Goal: Task Accomplishment & Management: Manage account settings

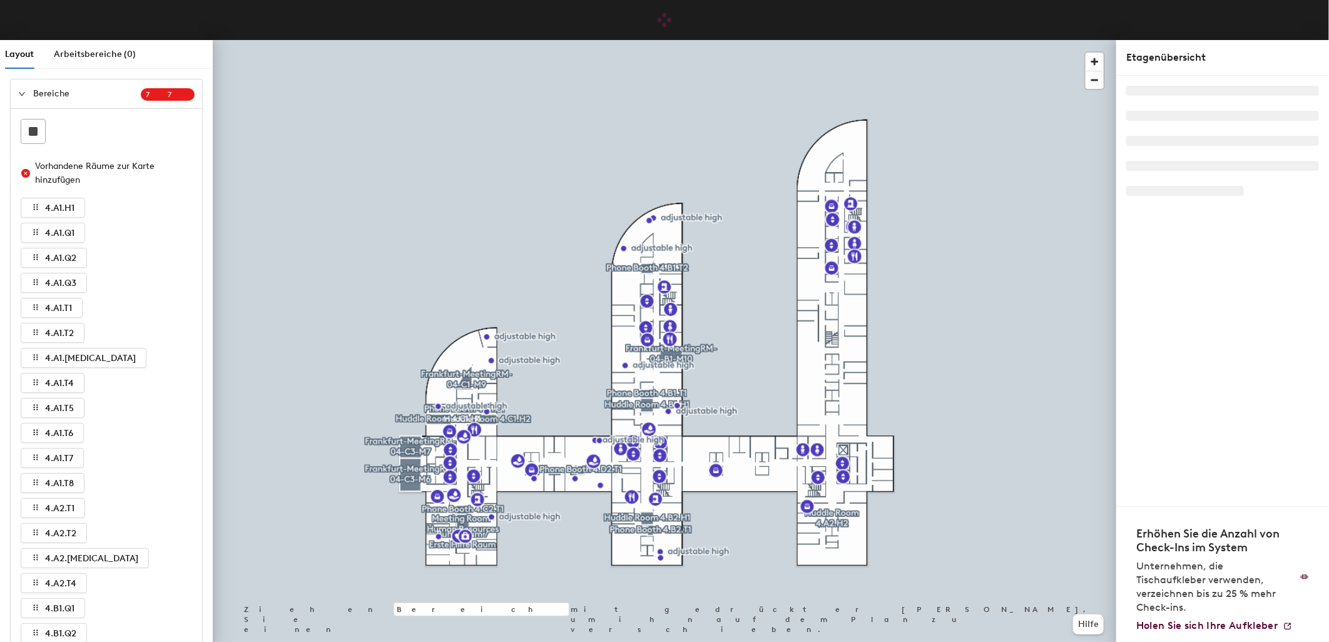
click at [24, 93] on icon "expanded" at bounding box center [22, 94] width 6 height 4
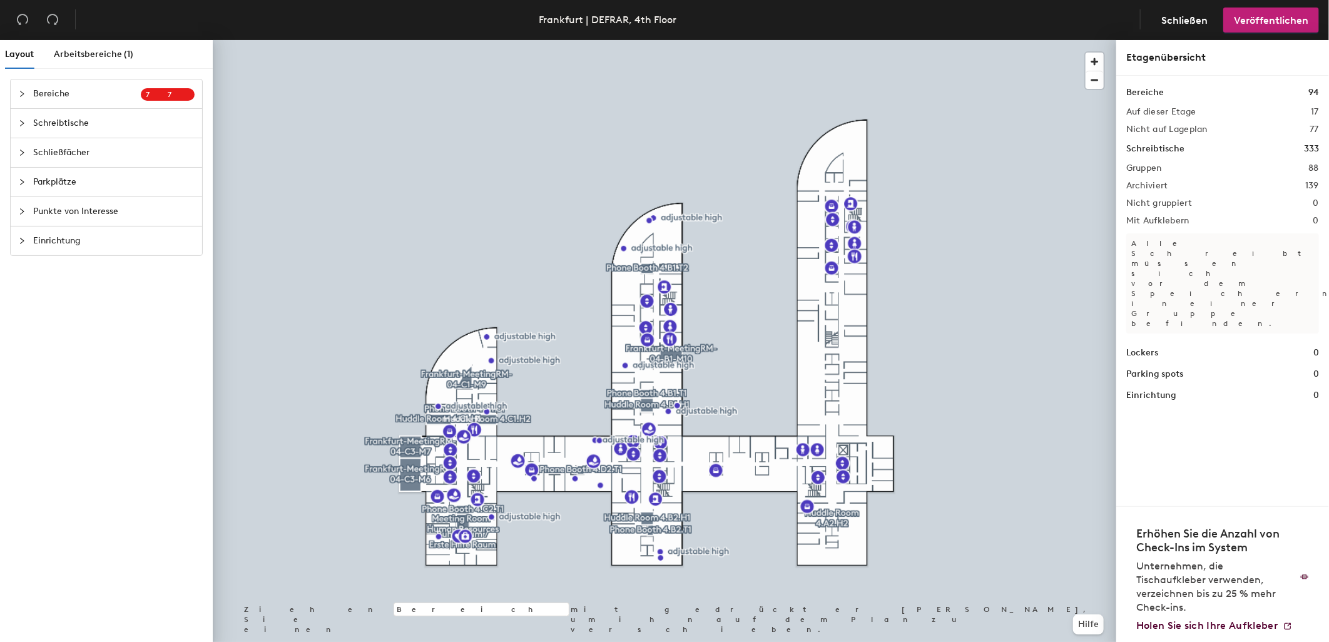
click at [56, 185] on span "Parkplätze" at bounding box center [113, 182] width 161 height 29
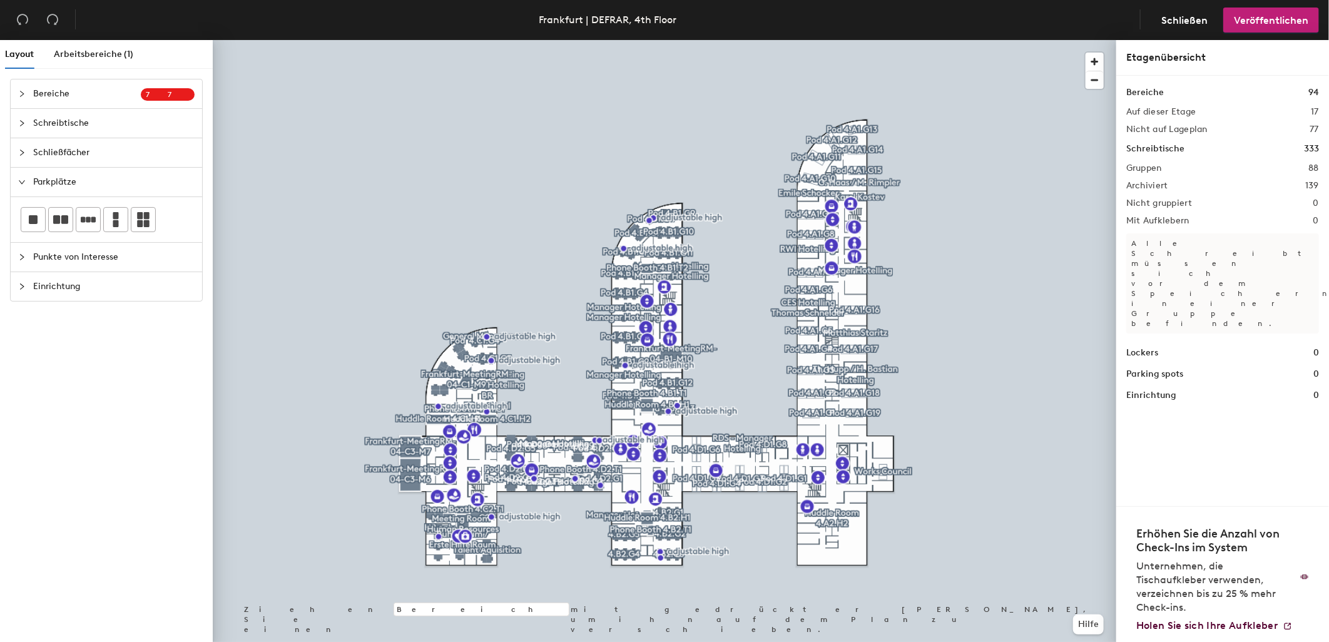
click at [353, 254] on div "Layout Arbeitsbereiche (1) Bereiche 7 7 Vorhandene Räume zur Karte hinzufügen 4…" at bounding box center [664, 343] width 1329 height 607
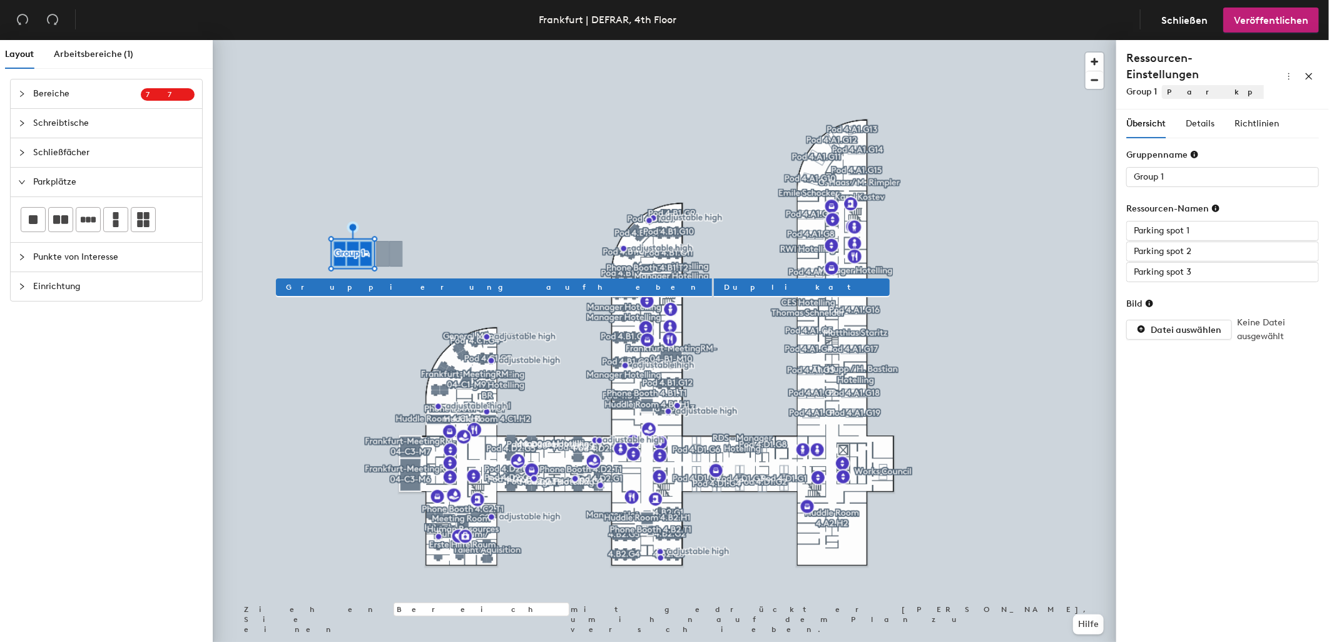
click at [389, 254] on div "Layout Arbeitsbereiche (1) Bereiche 7 7 Vorhandene Räume zur Karte hinzufügen 4…" at bounding box center [664, 343] width 1329 height 607
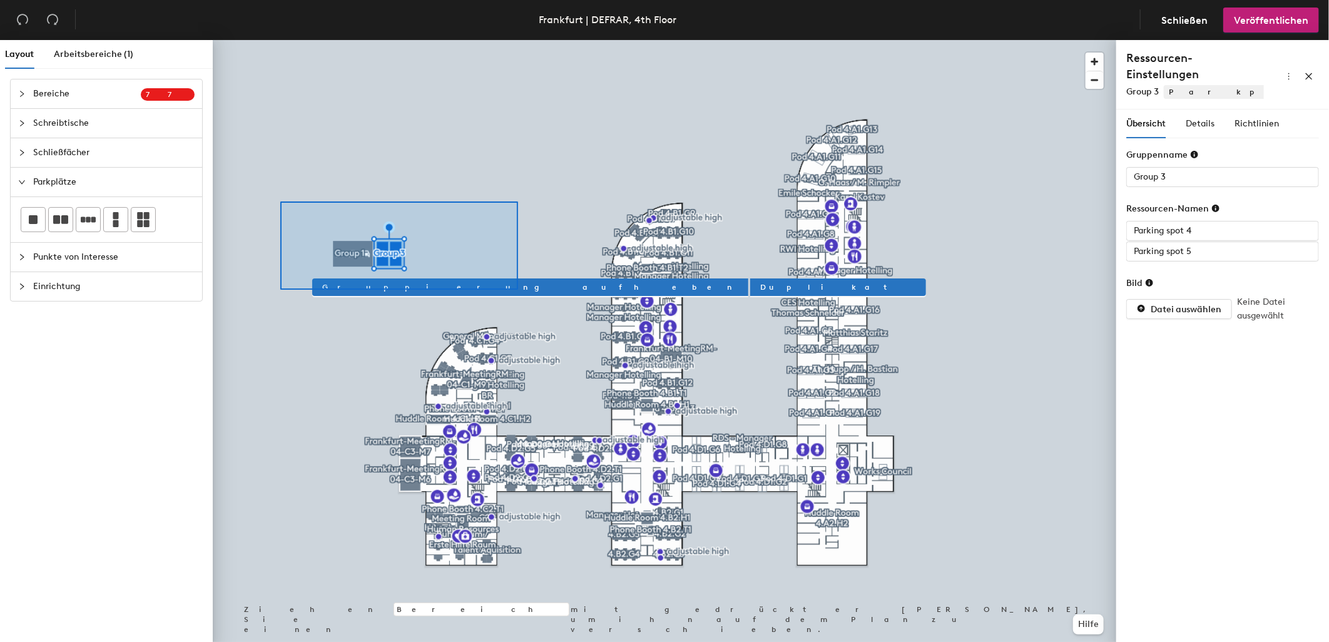
drag, startPoint x: 61, startPoint y: 217, endPoint x: 510, endPoint y: 282, distance: 453.5
click at [515, 40] on div at bounding box center [665, 40] width 904 height 0
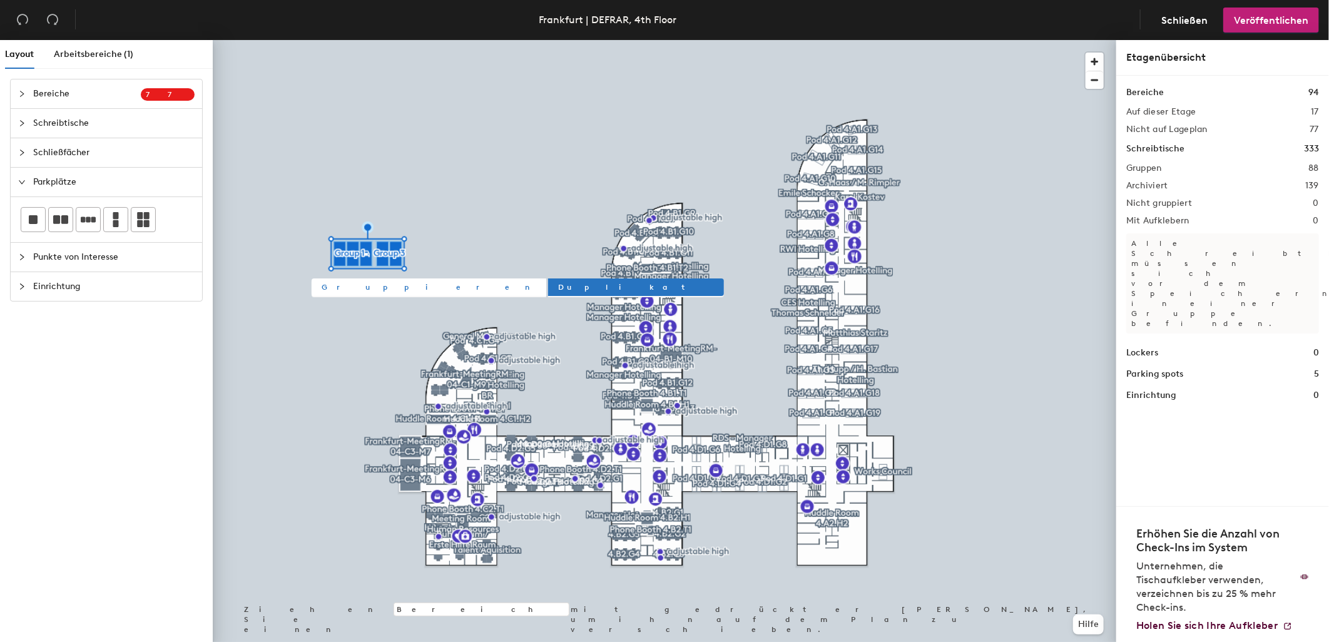
click at [339, 289] on span "Gruppieren" at bounding box center [429, 287] width 215 height 11
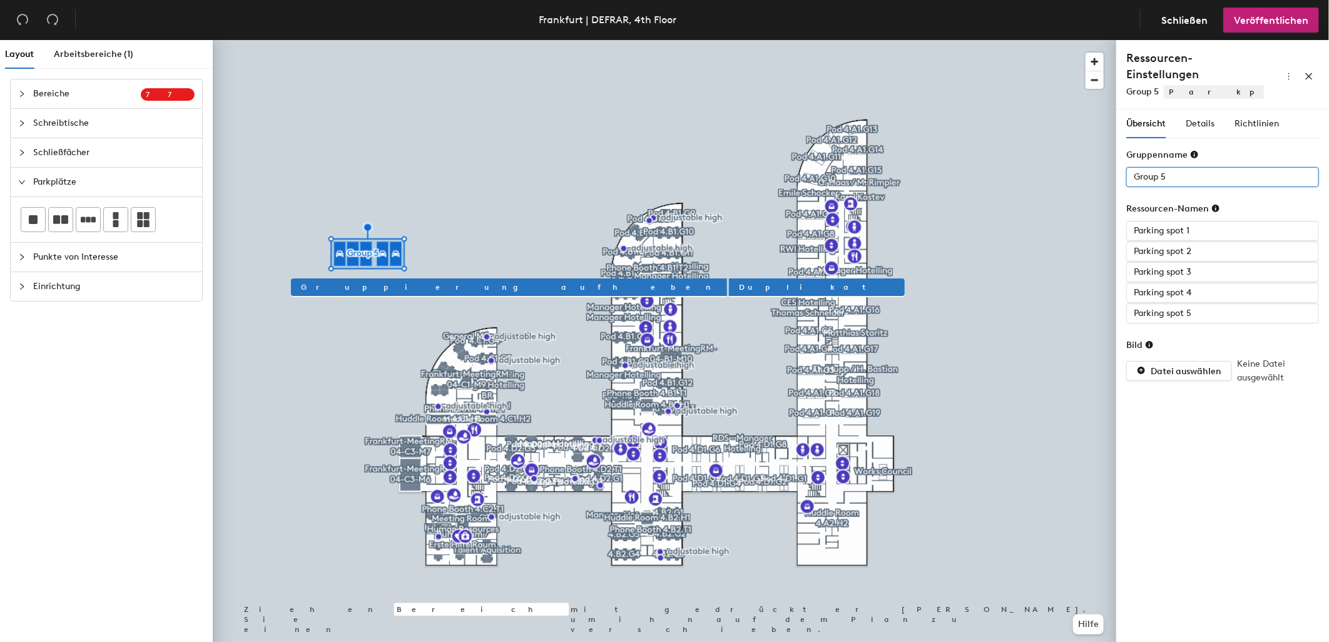
click at [1097, 171] on div "Layout Arbeitsbereiche (1) Bereiche 7 7 Vorhandene Räume zur Karte hinzufügen 4…" at bounding box center [664, 343] width 1329 height 607
type input "Fahrradboxen"
drag, startPoint x: 1173, startPoint y: 161, endPoint x: 1124, endPoint y: 151, distance: 49.8
click at [561, 40] on div at bounding box center [665, 40] width 904 height 0
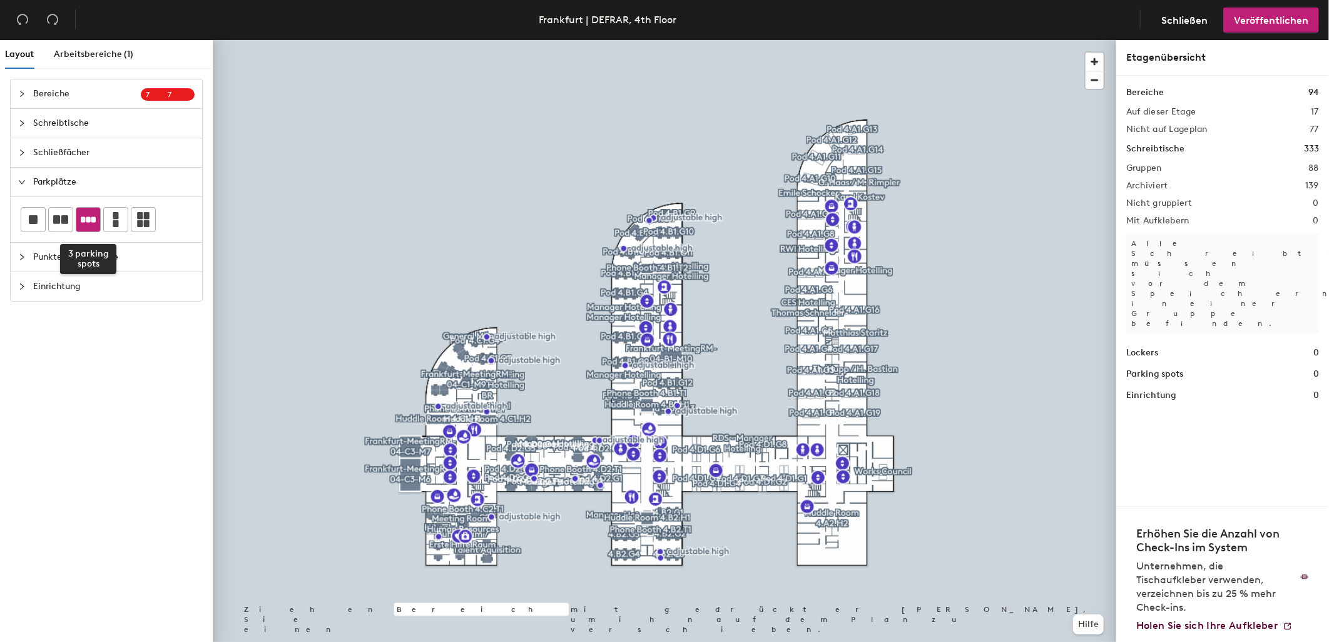
drag, startPoint x: 85, startPoint y: 218, endPoint x: 92, endPoint y: 221, distance: 7.6
click at [92, 221] on icon at bounding box center [88, 220] width 15 height 6
click at [361, 265] on div "Layout Arbeitsbereiche (1) Bereiche 7 7 Vorhandene Räume zur Karte hinzufügen 4…" at bounding box center [664, 343] width 1329 height 607
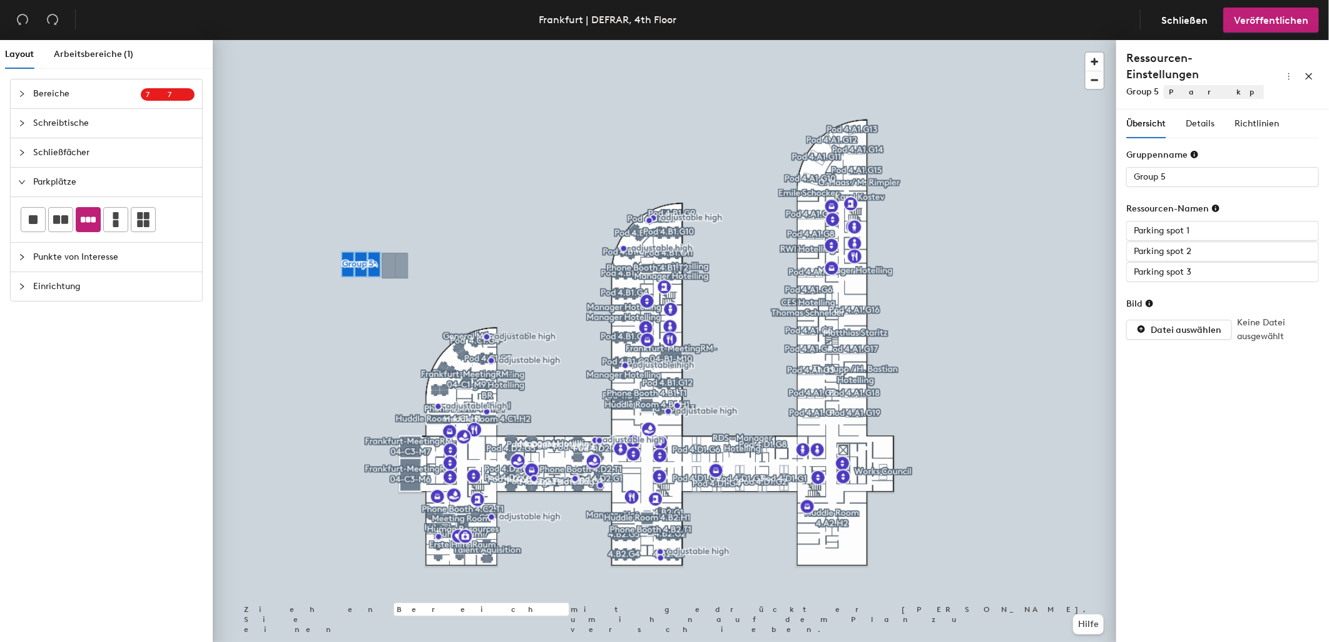
click at [395, 266] on div "Layout Arbeitsbereiche (1) Bereiche 7 7 Vorhandene Räume zur Karte hinzufügen 4…" at bounding box center [664, 343] width 1329 height 607
drag, startPoint x: 88, startPoint y: 219, endPoint x: 203, endPoint y: 290, distance: 134.9
click at [88, 218] on icon at bounding box center [88, 220] width 15 height 6
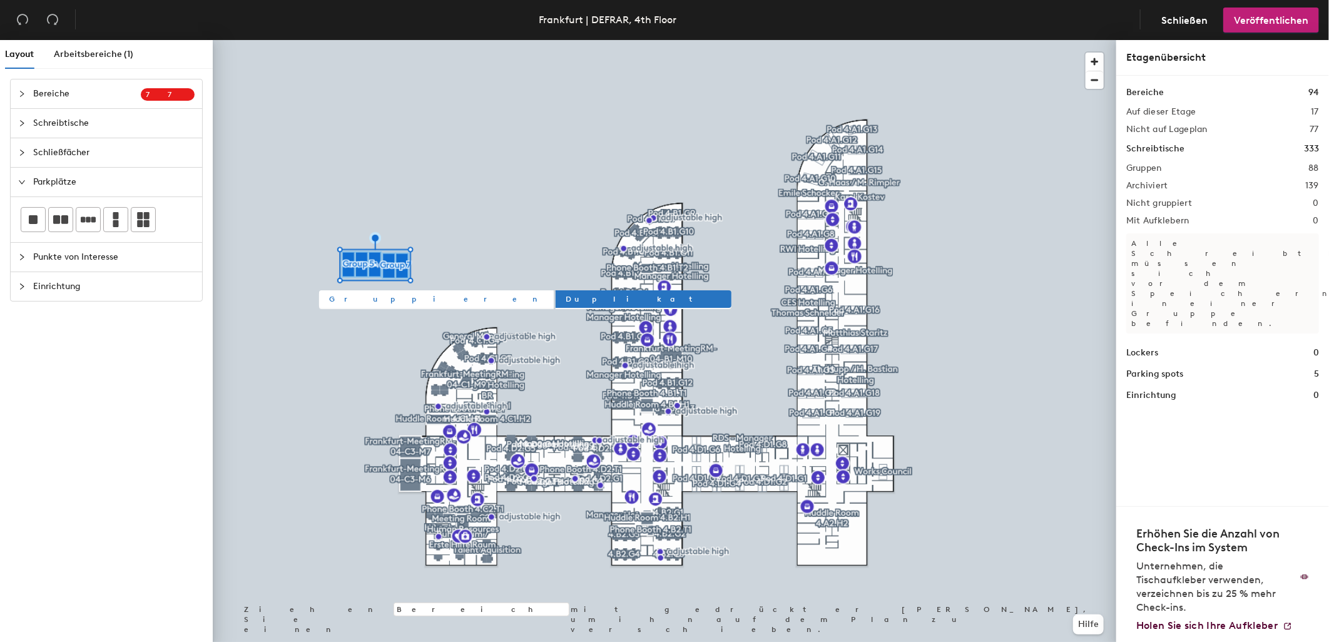
drag, startPoint x: 403, startPoint y: 289, endPoint x: 341, endPoint y: 295, distance: 62.3
click at [342, 297] on span "Gruppieren" at bounding box center [436, 299] width 215 height 11
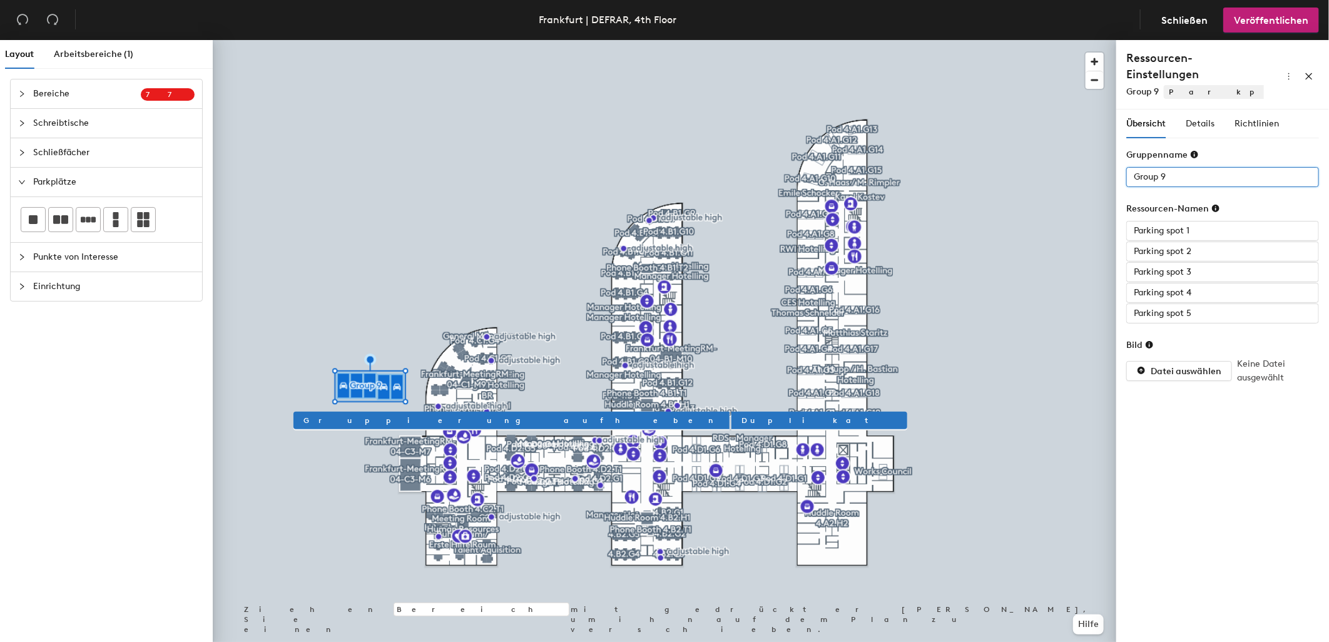
click at [1053, 159] on div "Layout Arbeitsbereiche (1) Bereiche 7 7 Vorhandene Räume zur Karte hinzufügen 4…" at bounding box center [664, 343] width 1329 height 607
type input "Fahrradboxen"
click at [1023, 217] on div "Layout Arbeitsbereiche (1) Bereiche 7 7 Vorhandene Räume zur Karte hinzufügen 4…" at bounding box center [664, 343] width 1329 height 607
type input "Box 26"
click at [1073, 236] on div "Layout Arbeitsbereiche (1) Bereiche 7 7 Vorhandene Räume zur Karte hinzufügen 4…" at bounding box center [664, 343] width 1329 height 607
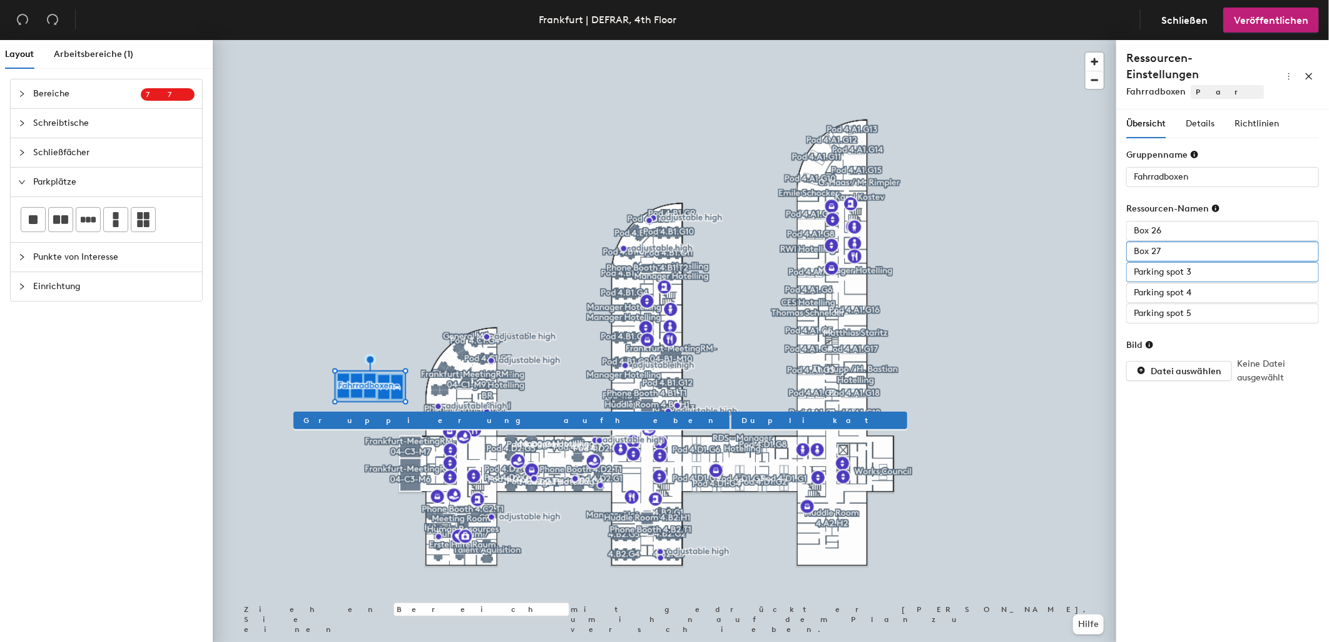
type input "Box 27"
click at [1100, 259] on div "Layout Arbeitsbereiche (1) Bereiche 7 7 Vorhandene Räume zur Karte hinzufügen 4…" at bounding box center [664, 343] width 1329 height 607
type input "Box 28"
click at [1115, 279] on div "Layout Arbeitsbereiche (1) Bereiche 7 7 Vorhandene Räume zur Karte hinzufügen 4…" at bounding box center [664, 343] width 1329 height 607
type input "Box 29"
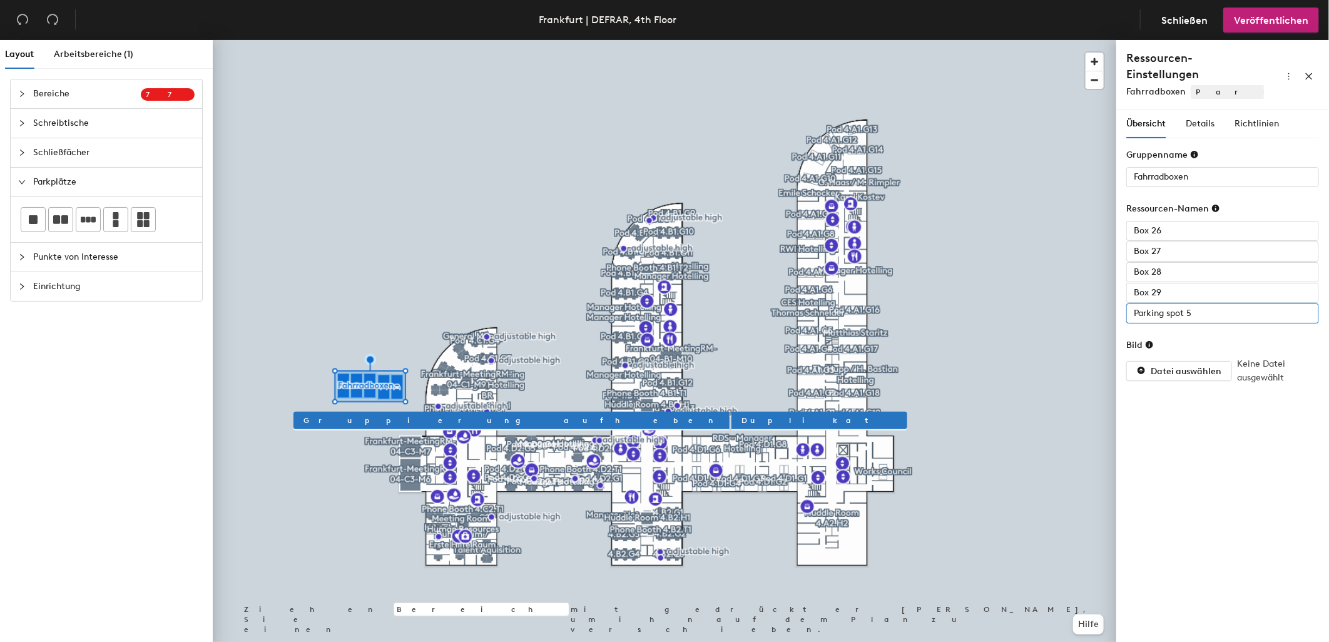
click at [1067, 300] on div "Layout Arbeitsbereiche (1) Bereiche 7 7 Vorhandene Räume zur Karte hinzufügen 4…" at bounding box center [664, 343] width 1329 height 607
type input "Box 30"
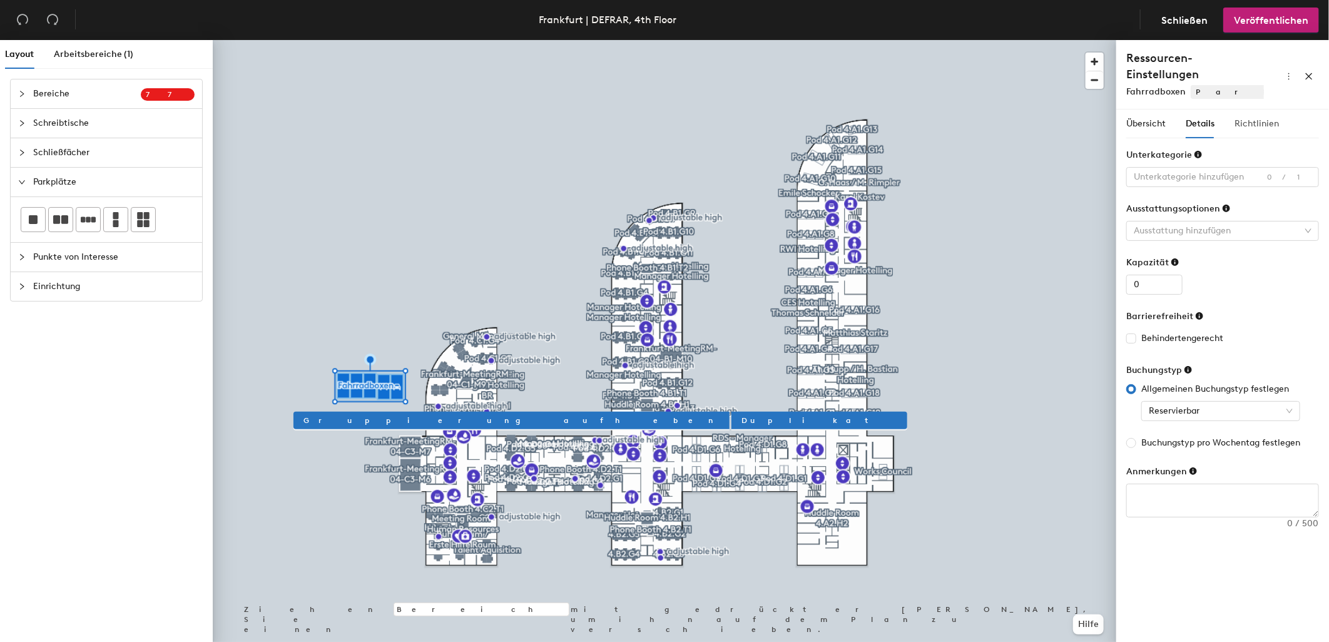
click at [1257, 115] on div "Richtlinien" at bounding box center [1257, 124] width 44 height 29
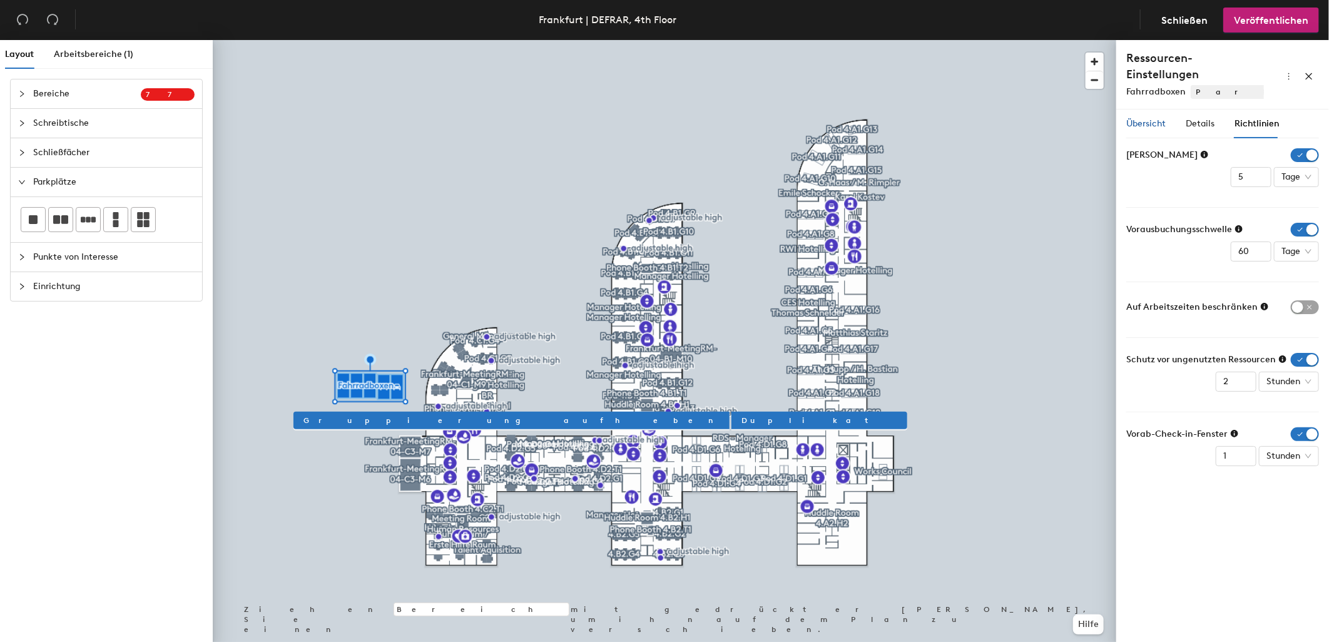
click at [1145, 118] on span "Übersicht" at bounding box center [1146, 123] width 39 height 11
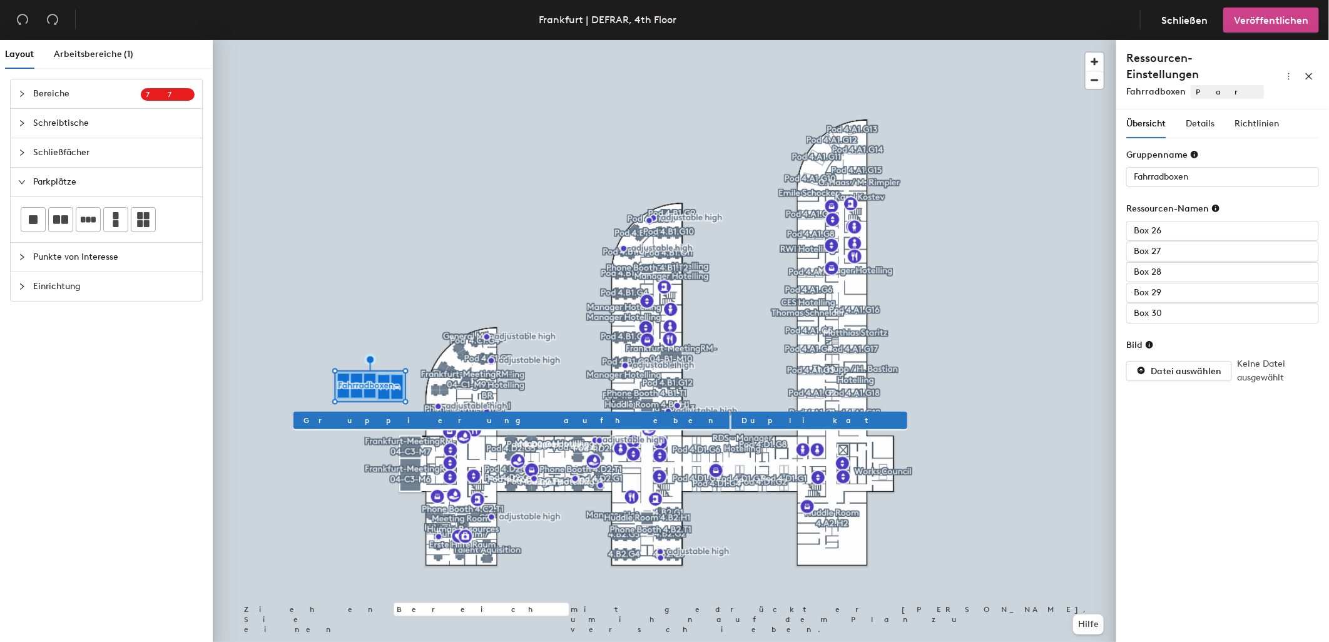
click at [1274, 19] on span "Veröffentlichen" at bounding box center [1271, 20] width 74 height 12
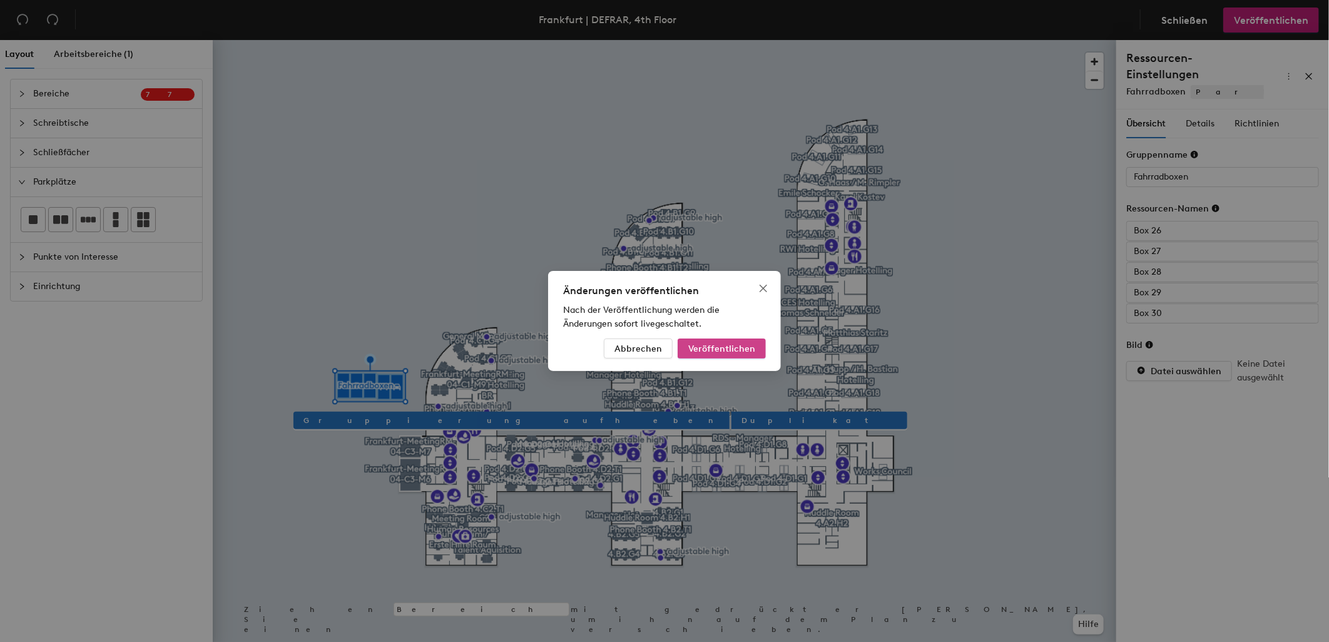
click at [762, 347] on button "Veröffentlichen" at bounding box center [722, 349] width 88 height 20
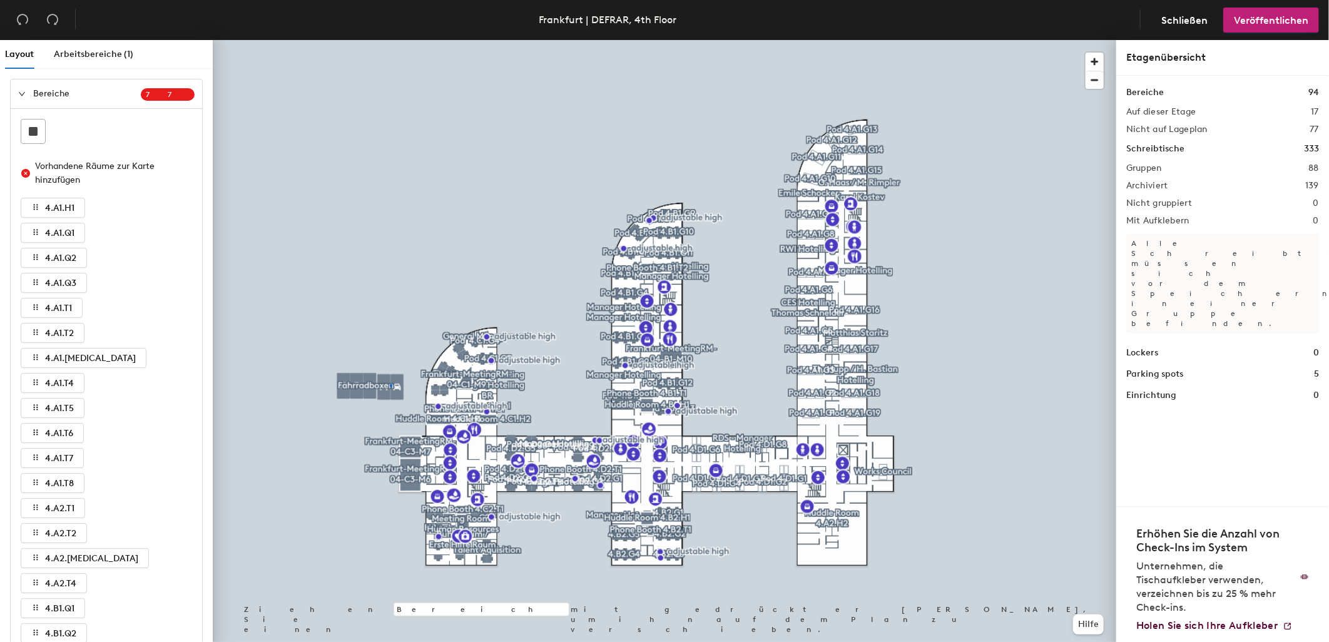
click at [390, 40] on div at bounding box center [665, 40] width 904 height 0
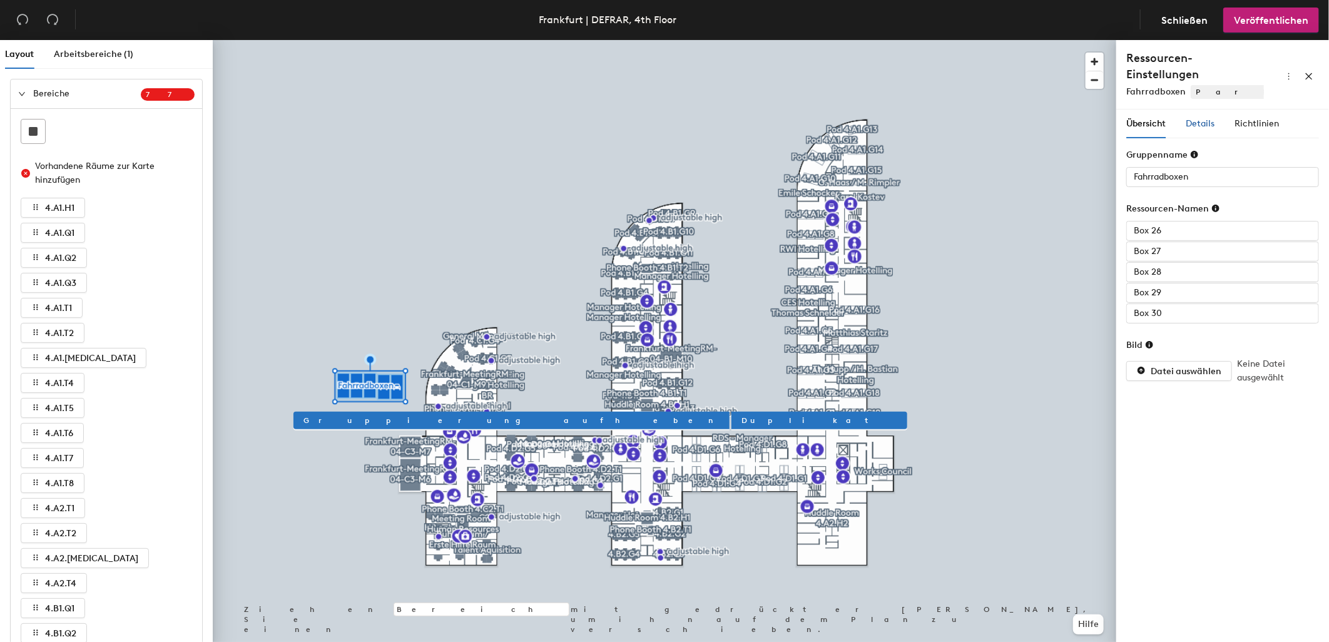
click at [1204, 118] on span "Details" at bounding box center [1200, 123] width 29 height 11
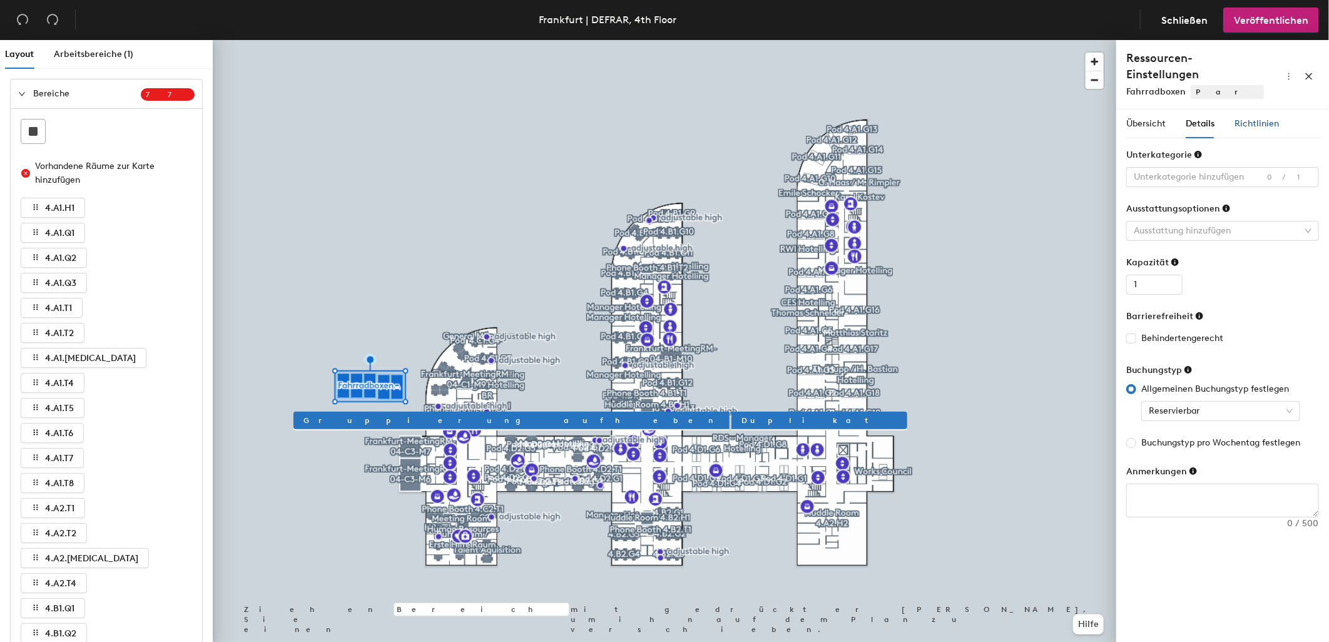
click at [1243, 118] on span "Richtlinien" at bounding box center [1257, 123] width 44 height 11
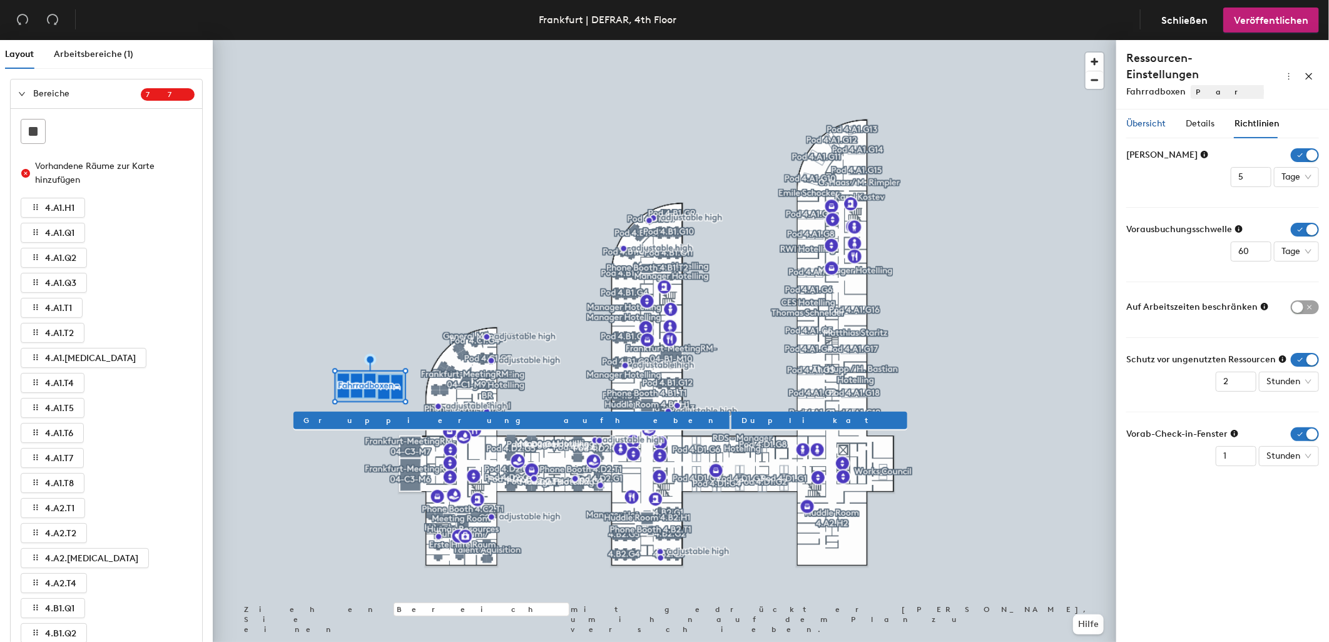
click at [1147, 118] on span "Übersicht" at bounding box center [1146, 123] width 39 height 11
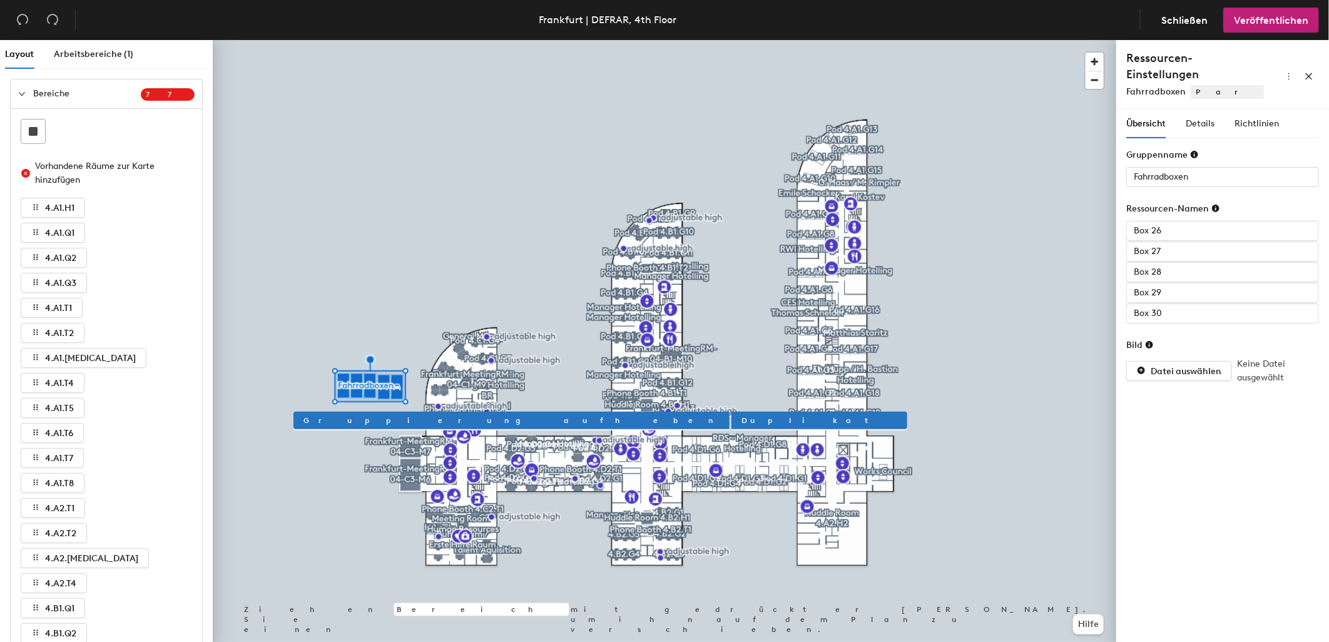
click at [22, 90] on icon "expanded" at bounding box center [22, 94] width 8 height 8
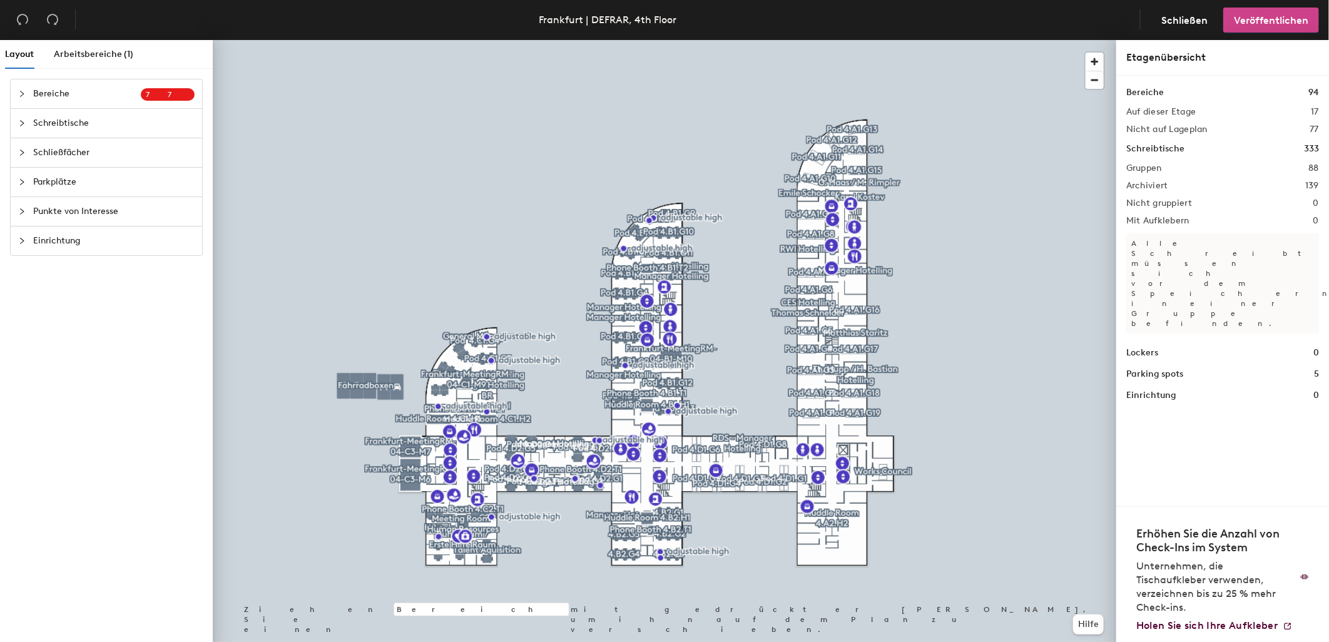
click at [1251, 24] on span "Veröffentlichen" at bounding box center [1271, 20] width 74 height 12
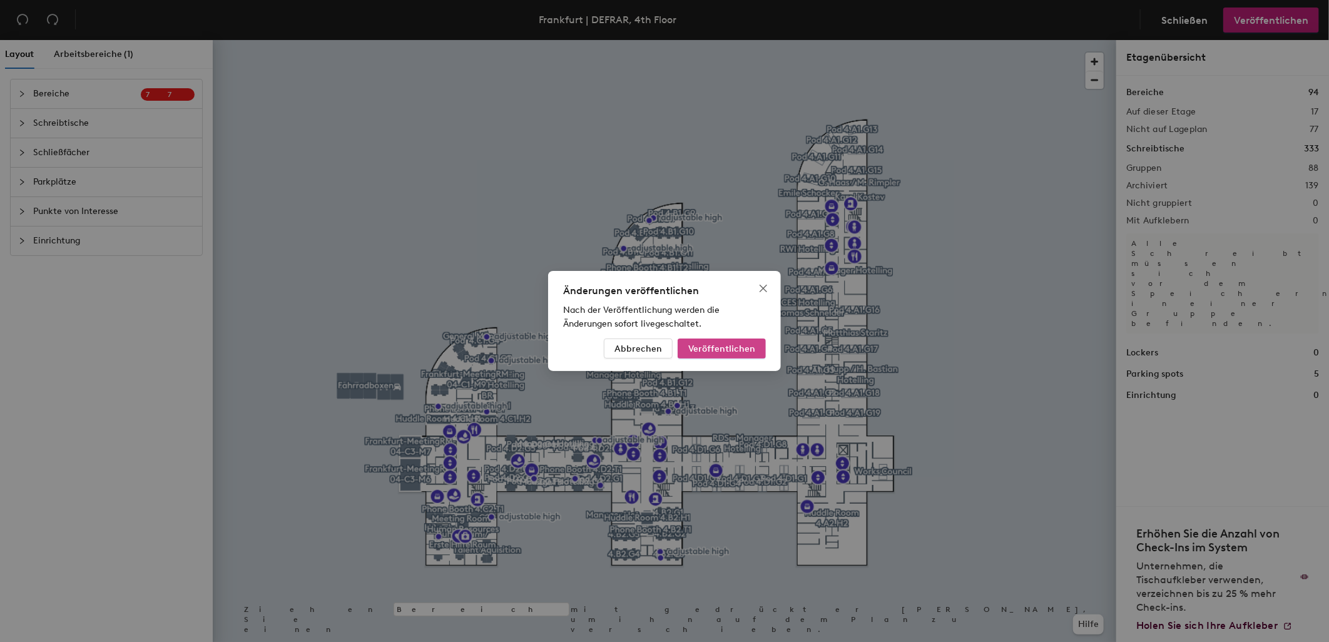
click at [714, 349] on span "Veröffentlichen" at bounding box center [721, 349] width 67 height 11
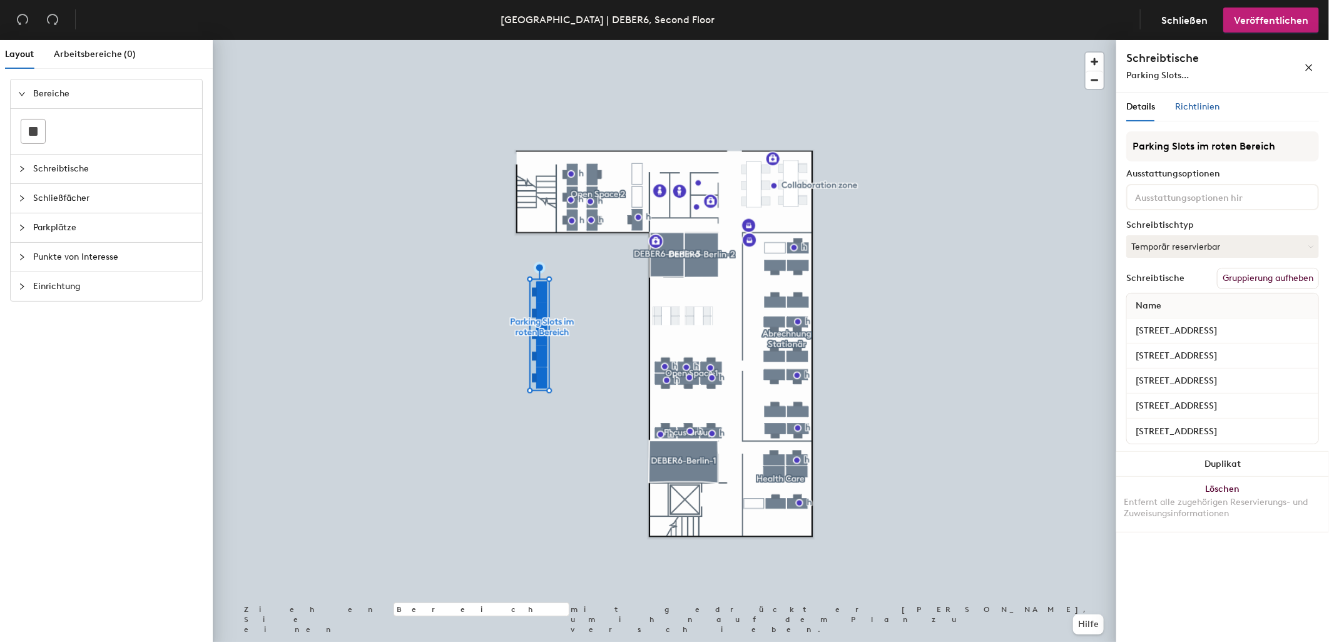
click at [1192, 108] on span "Richtlinien" at bounding box center [1197, 106] width 44 height 11
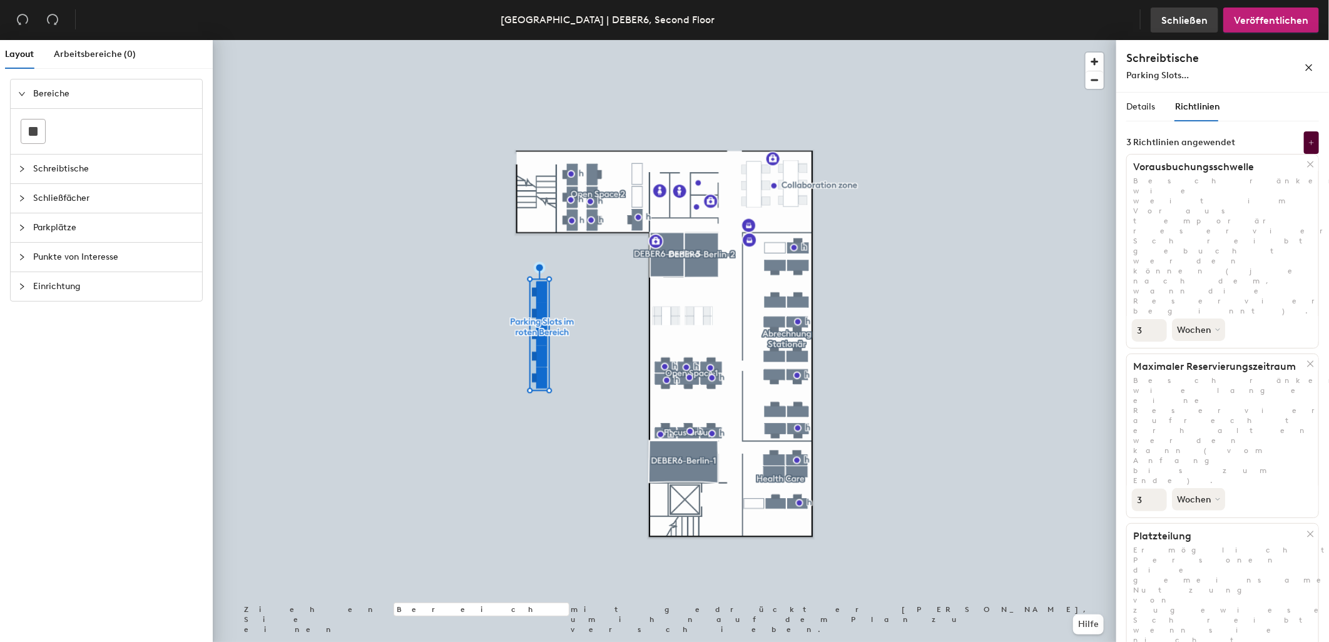
click at [1185, 21] on span "Schließen" at bounding box center [1185, 20] width 46 height 12
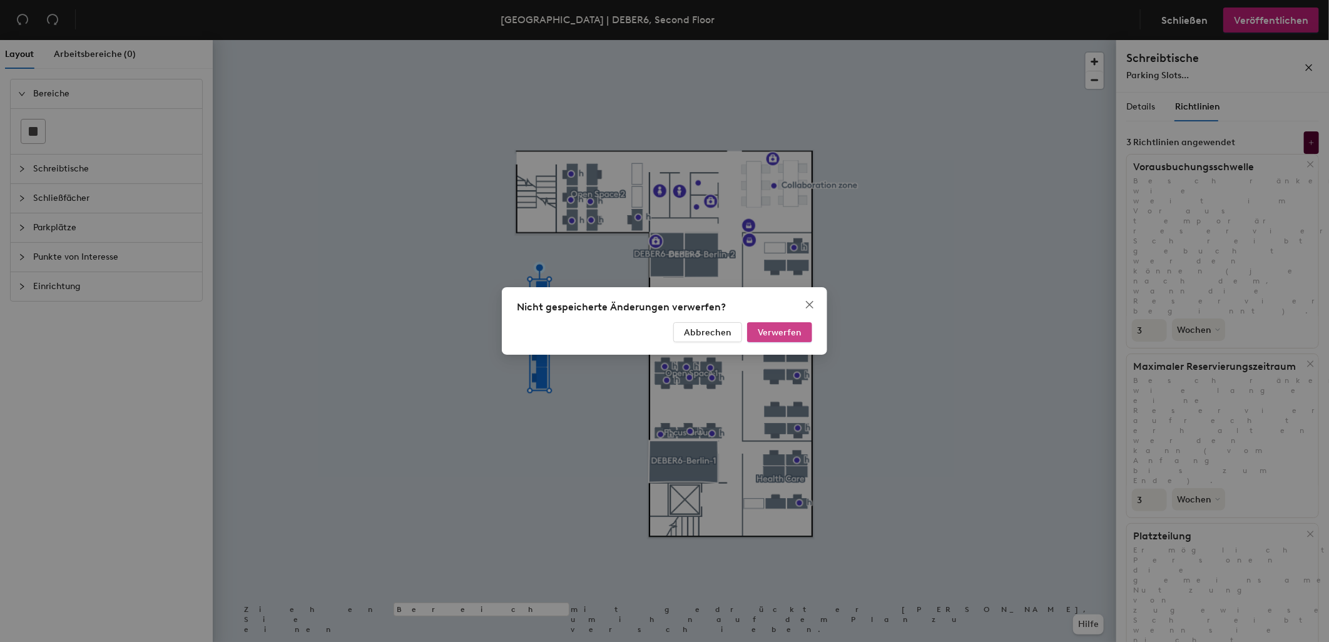
click at [789, 334] on span "Verwerfen" at bounding box center [780, 332] width 44 height 11
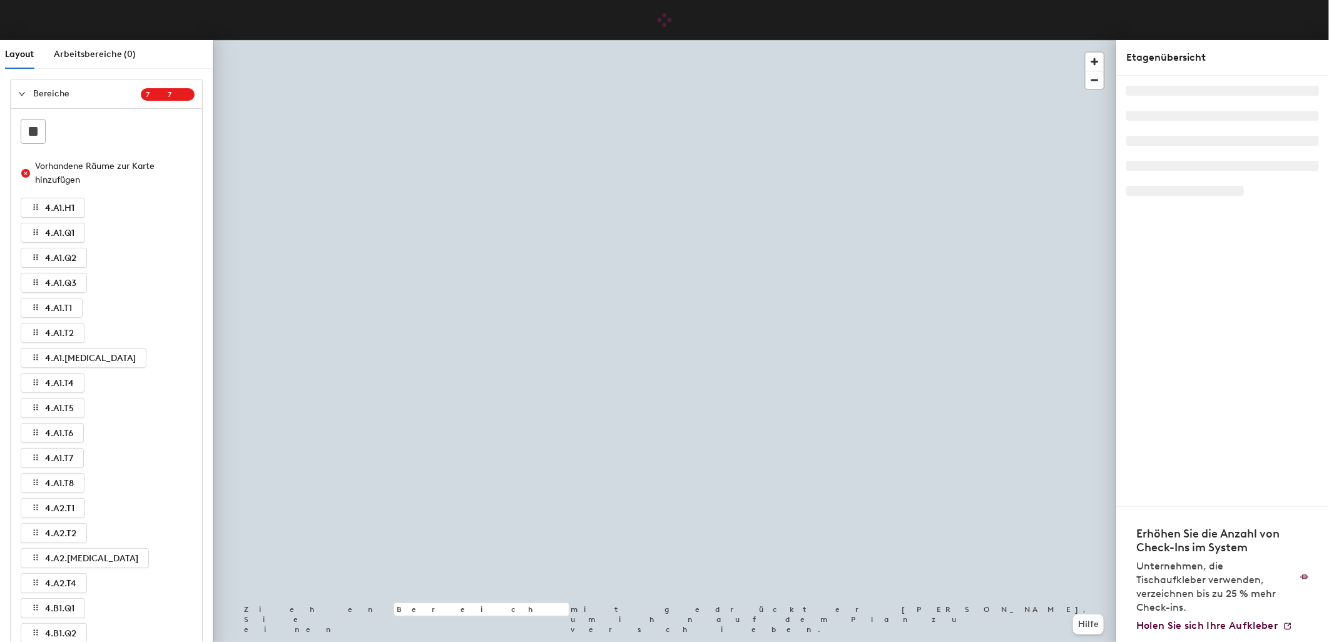
click at [24, 96] on icon "expanded" at bounding box center [22, 94] width 8 height 8
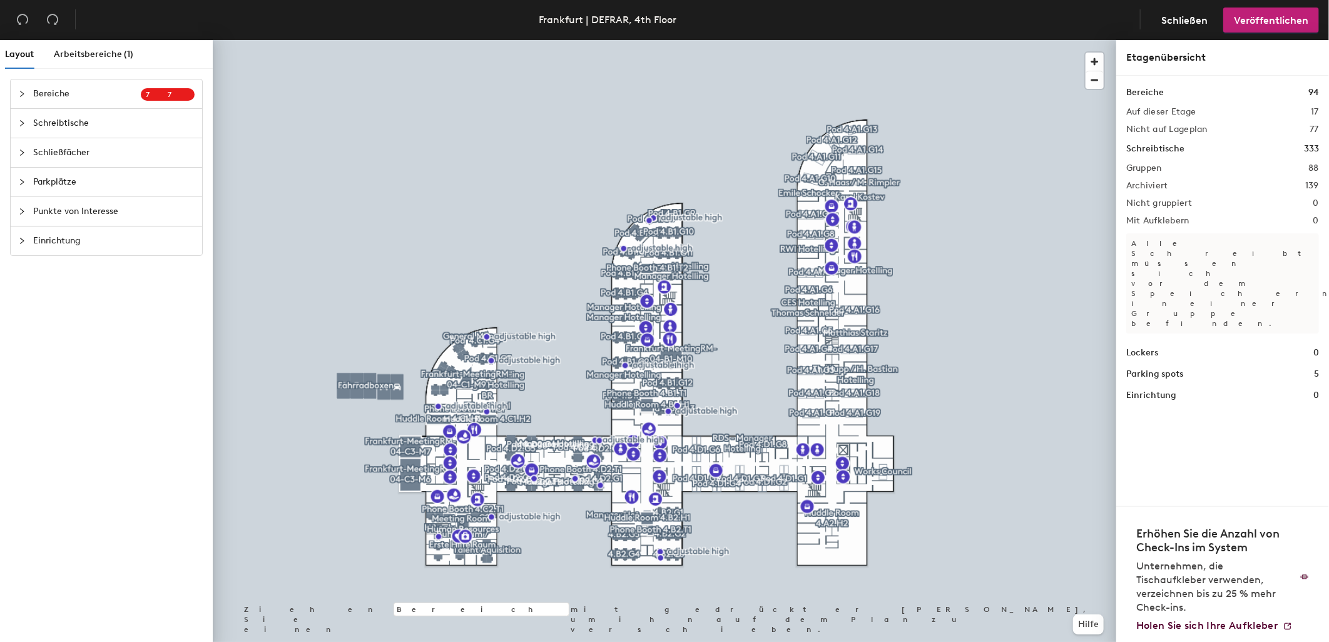
click at [43, 182] on span "Parkplätze" at bounding box center [113, 182] width 161 height 29
click at [33, 120] on span "Schreibtische" at bounding box center [113, 123] width 161 height 29
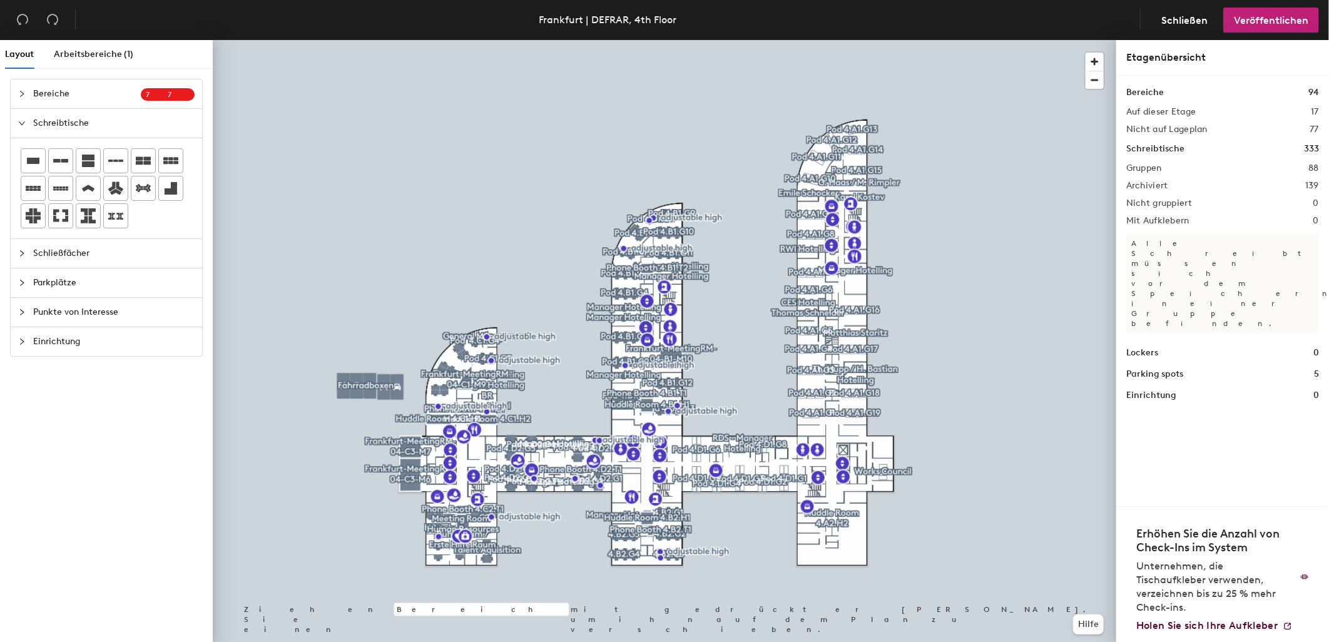
click at [365, 342] on div "Layout Arbeitsbereiche (1) Bereiche 7 7 Vorhandene Räume zur Karte hinzufügen 4…" at bounding box center [664, 343] width 1329 height 607
click at [347, 363] on div "Layout Arbeitsbereiche (1) Bereiche 7 7 Vorhandene Räume zur Karte hinzufügen 4…" at bounding box center [664, 343] width 1329 height 607
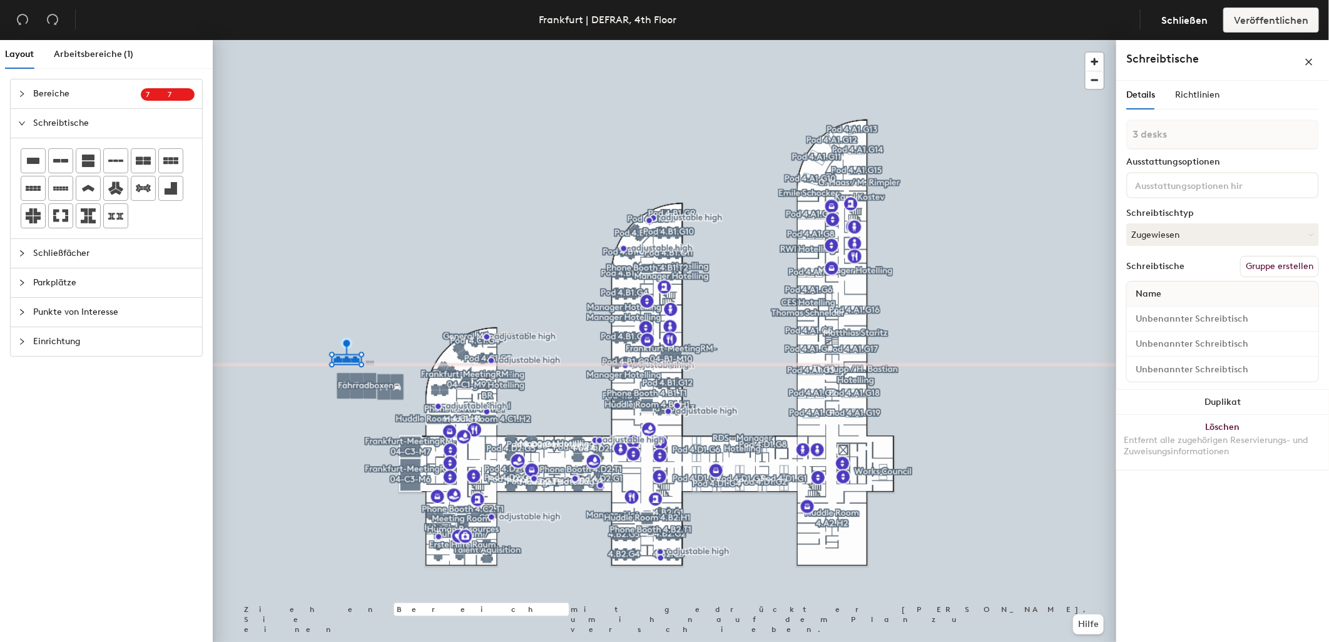
click at [370, 364] on div "Layout Arbeitsbereiche (1) Bereiche 7 7 Vorhandene Räume zur Karte hinzufügen 4…" at bounding box center [664, 343] width 1329 height 607
type input "1 desk"
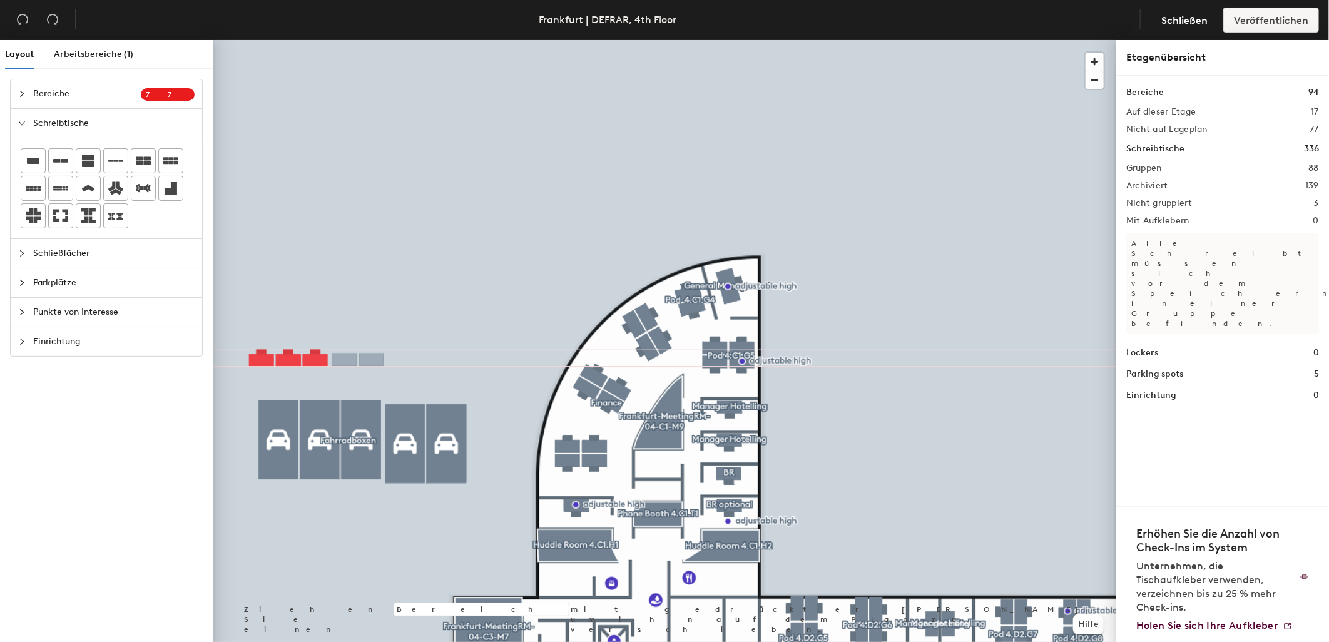
click at [357, 360] on div "Layout Arbeitsbereiche (1) Bereiche 7 7 Vorhandene Räume zur Karte hinzufügen 4…" at bounding box center [664, 343] width 1329 height 607
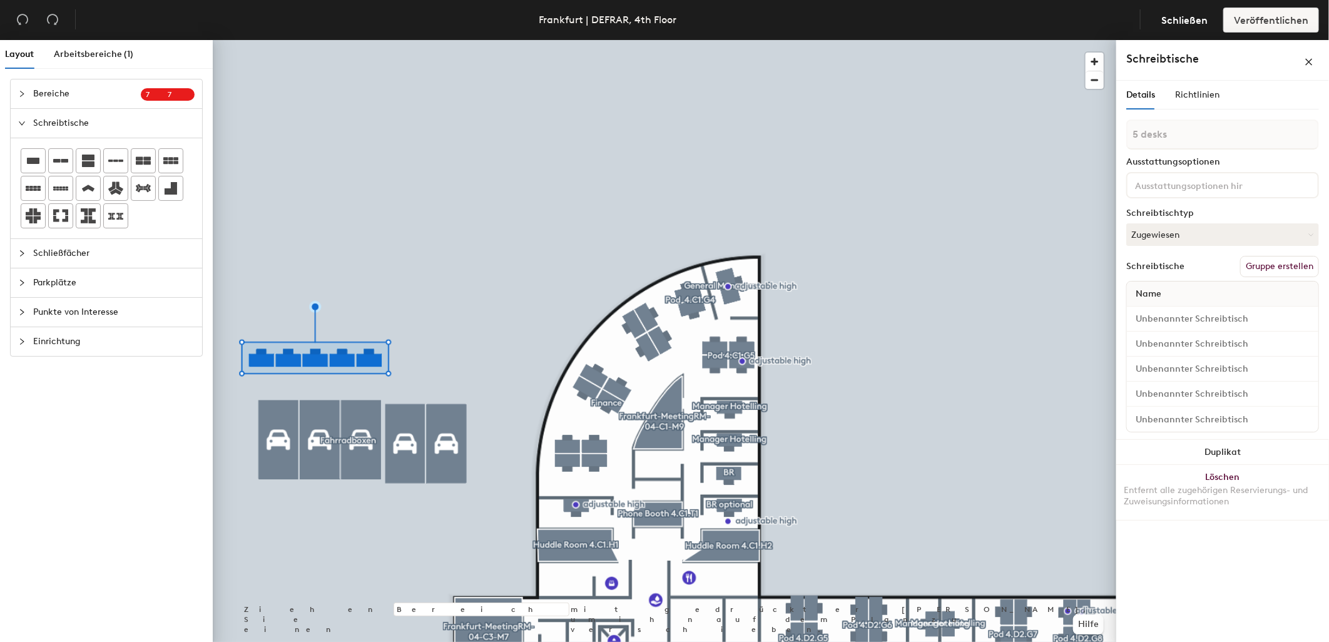
click at [1296, 265] on button "Gruppe erstellen" at bounding box center [1280, 266] width 79 height 21
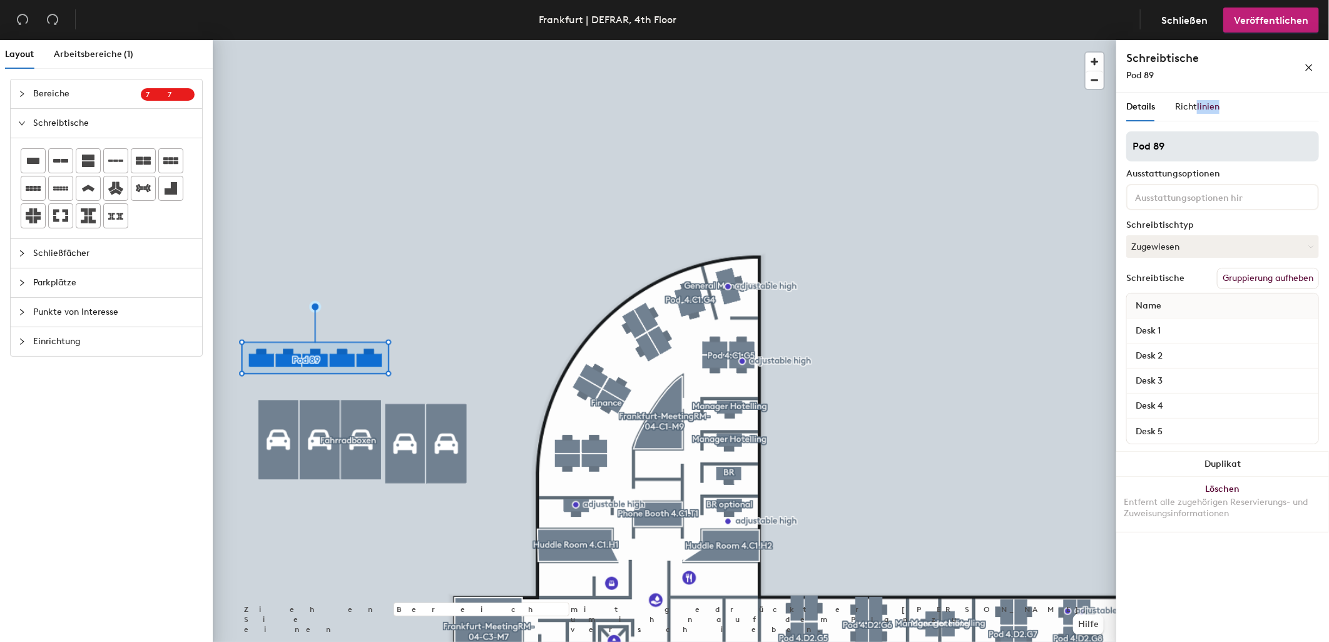
drag, startPoint x: 1195, startPoint y: 126, endPoint x: 1154, endPoint y: 145, distance: 45.4
click at [1154, 141] on div "Details Richtlinien Pod 89 Ausstattungsoptionen Schreibtischtyp Zugewiesen Schr…" at bounding box center [1223, 312] width 193 height 439
click at [1105, 154] on div "Layout Arbeitsbereiche (1) Bereiche 7 7 Vorhandene Räume zur Karte hinzufügen 4…" at bounding box center [664, 343] width 1329 height 607
type input "Fahrradboxen"
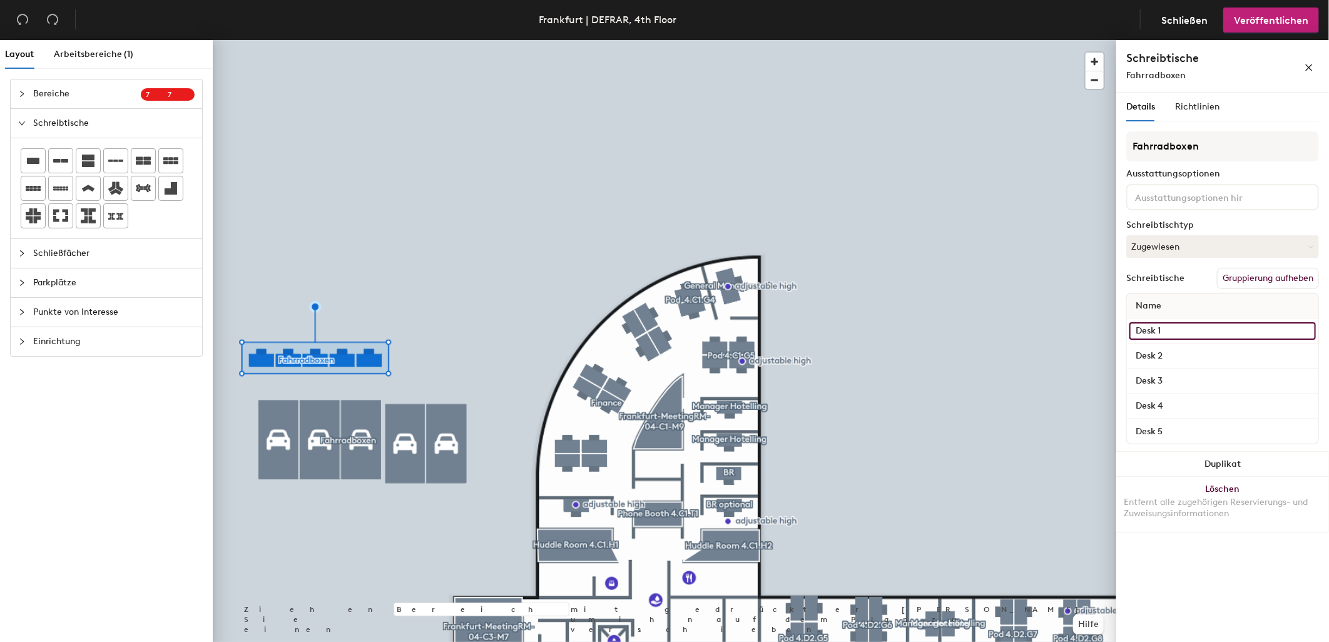
click at [1199, 327] on input "Desk 1" at bounding box center [1223, 331] width 187 height 18
type input "Box 30"
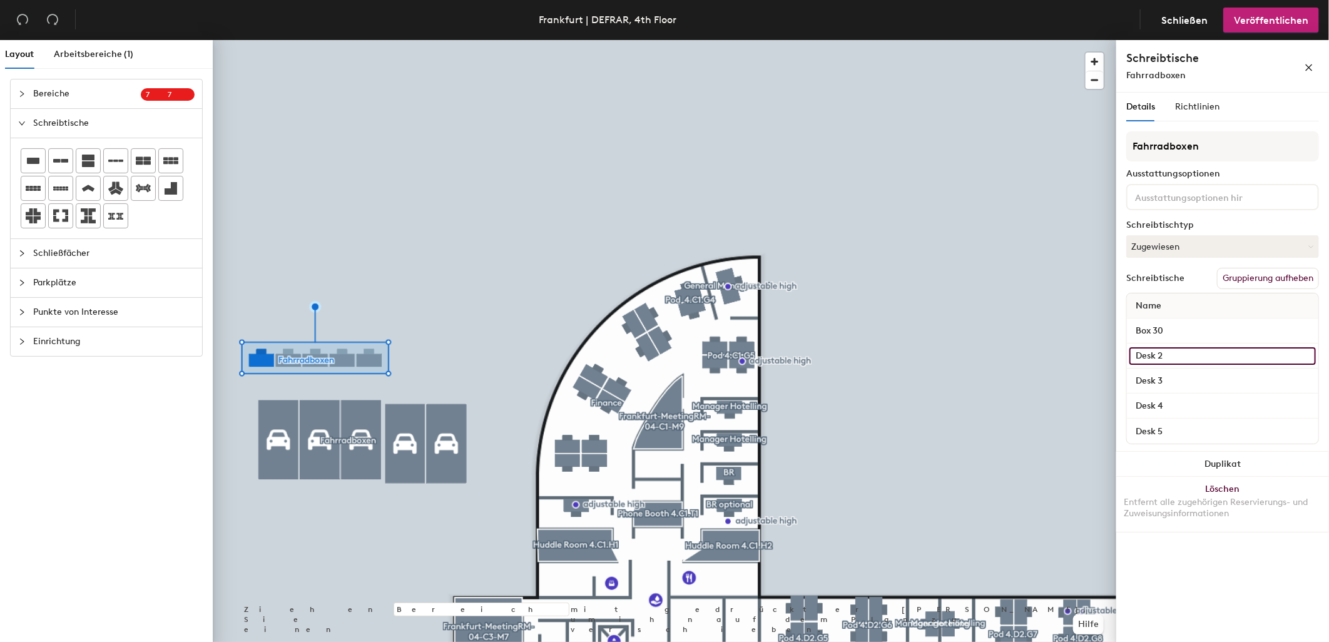
click at [1179, 354] on input "Desk 2" at bounding box center [1223, 356] width 187 height 18
type input "Box 29"
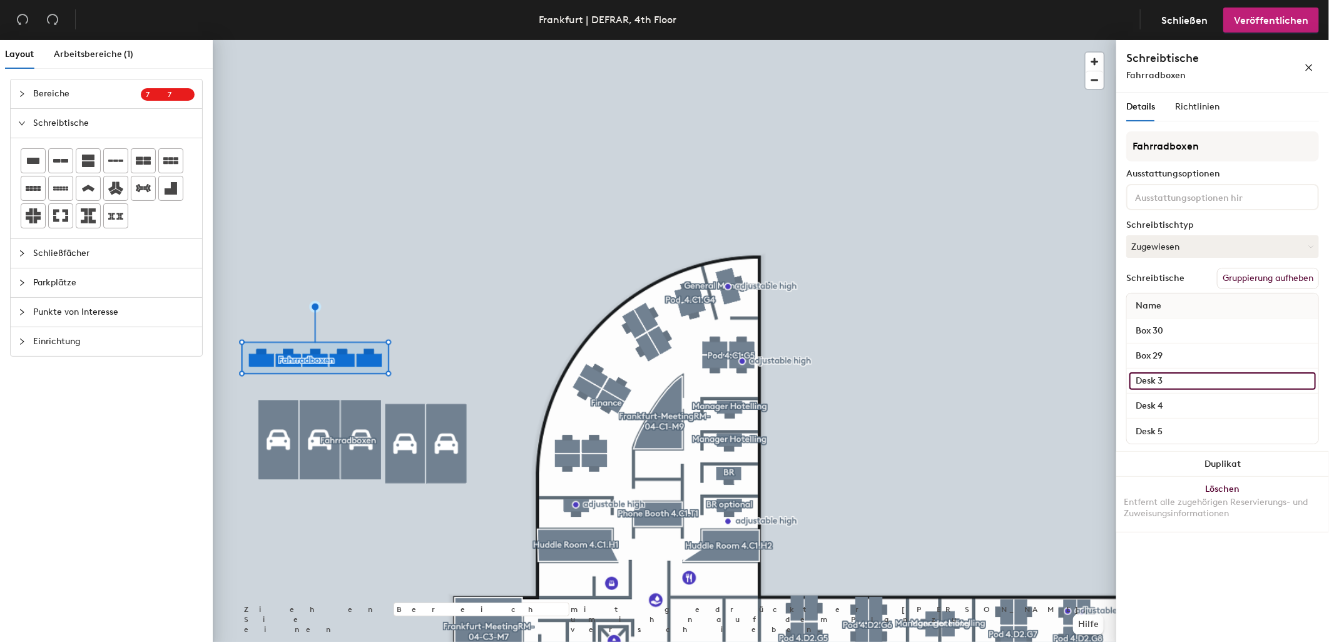
click at [1180, 381] on input "Desk 3" at bounding box center [1223, 381] width 187 height 18
type input "Box 28"
click at [1195, 401] on input "Desk 4" at bounding box center [1223, 406] width 187 height 18
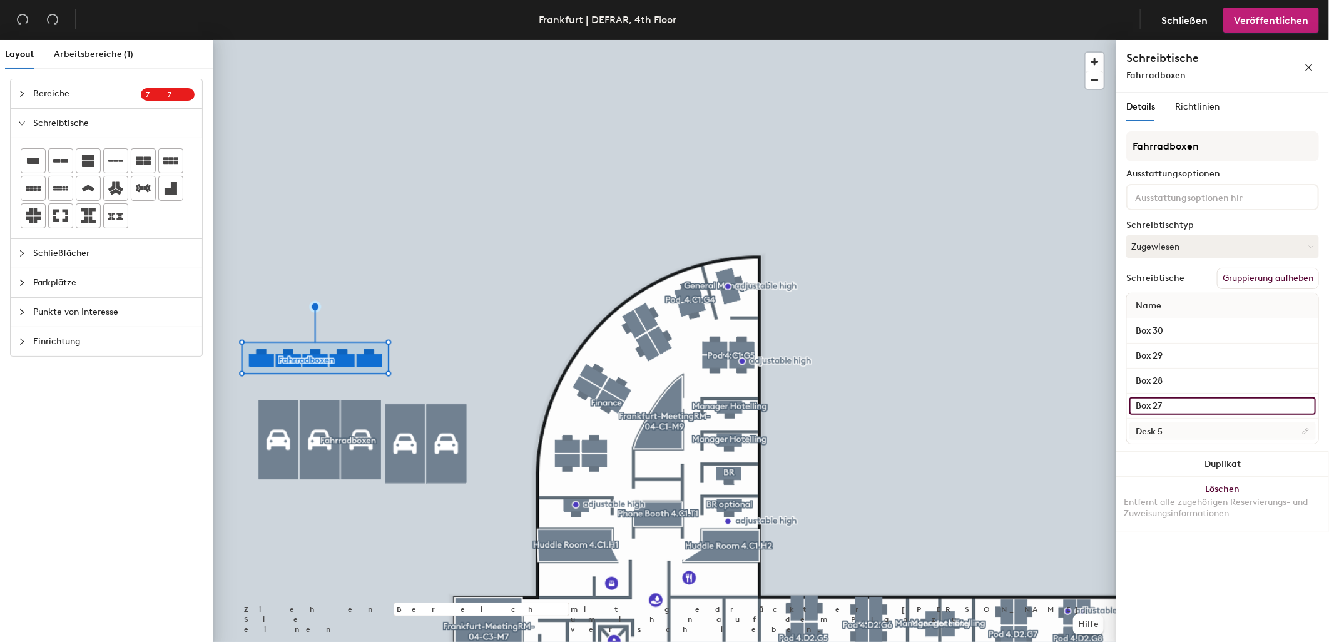
type input "Box 27"
click at [1192, 430] on input "Desk 5" at bounding box center [1223, 431] width 187 height 18
type input "Box 26"
click at [503, 40] on div at bounding box center [665, 40] width 904 height 0
click at [1198, 103] on span "Richtlinien" at bounding box center [1197, 106] width 44 height 11
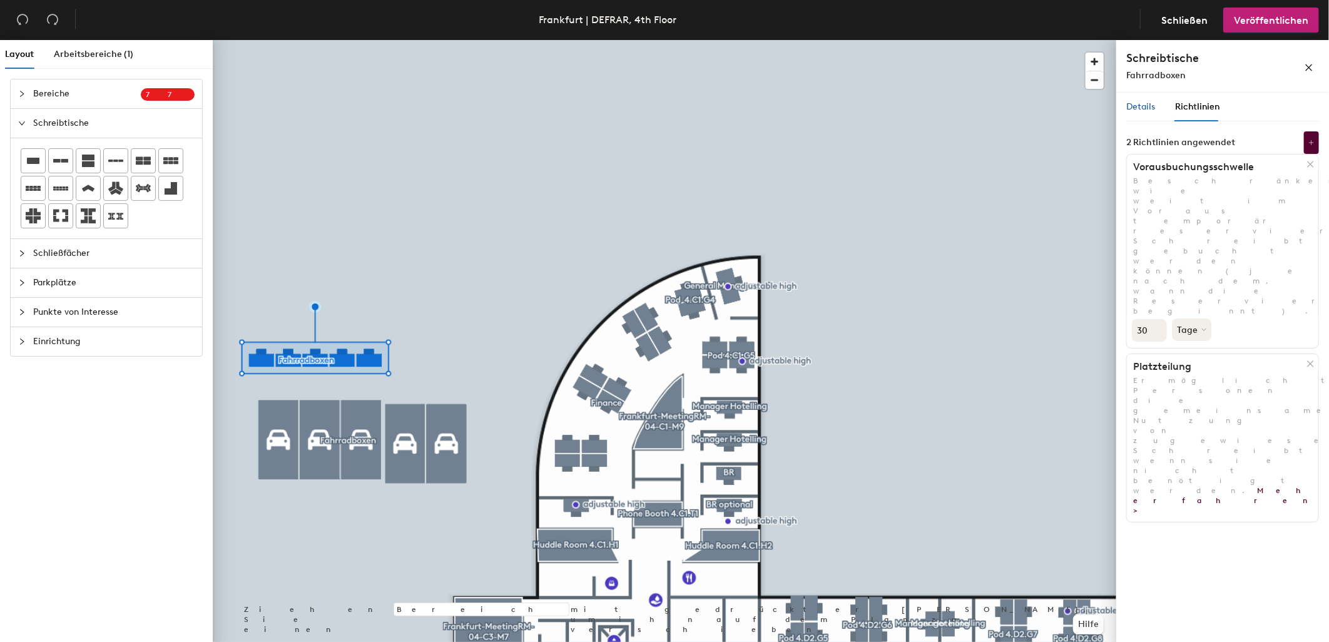
click at [1145, 101] on div "Details" at bounding box center [1141, 107] width 29 height 14
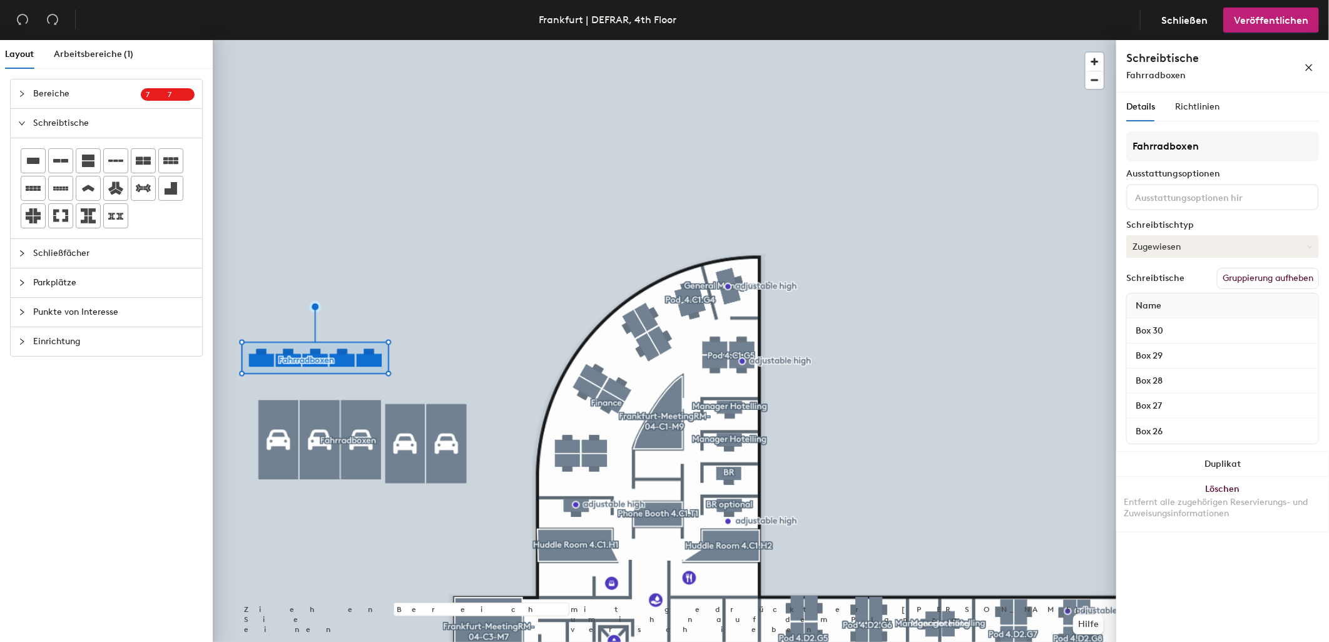
click at [1192, 247] on button "Zugewiesen" at bounding box center [1223, 246] width 193 height 23
click at [1184, 318] on div "Temporär reservierbar" at bounding box center [1189, 323] width 125 height 19
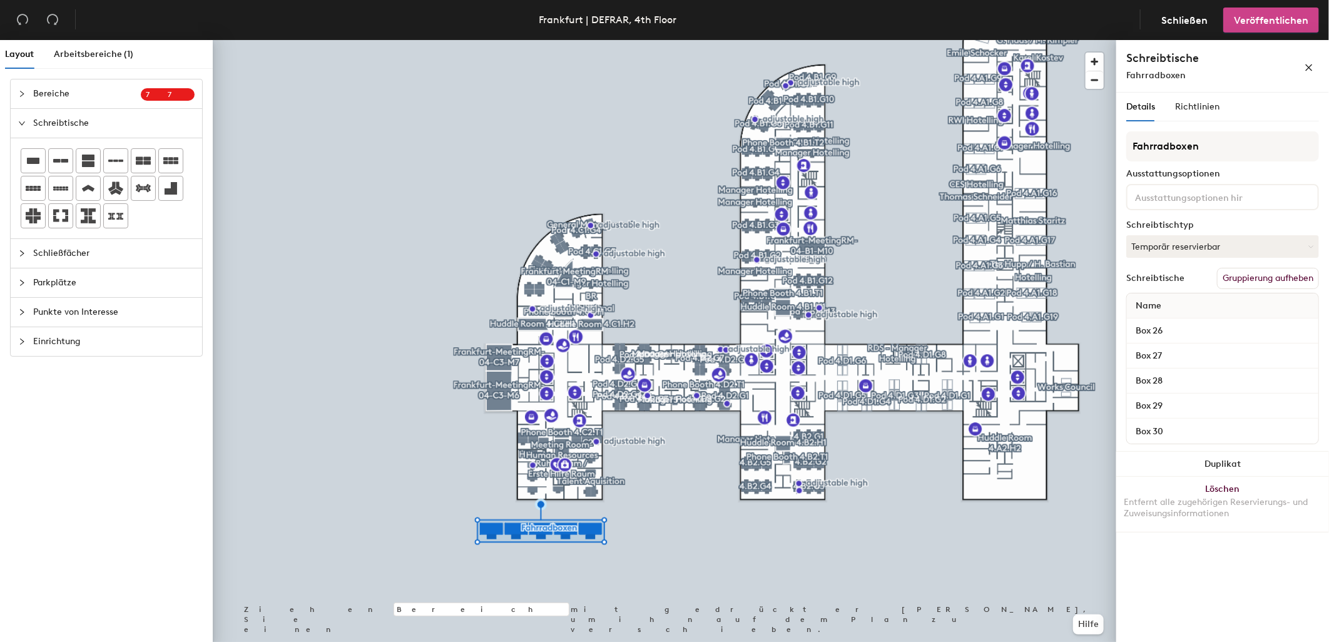
click at [1269, 18] on span "Veröffentlichen" at bounding box center [1271, 20] width 74 height 12
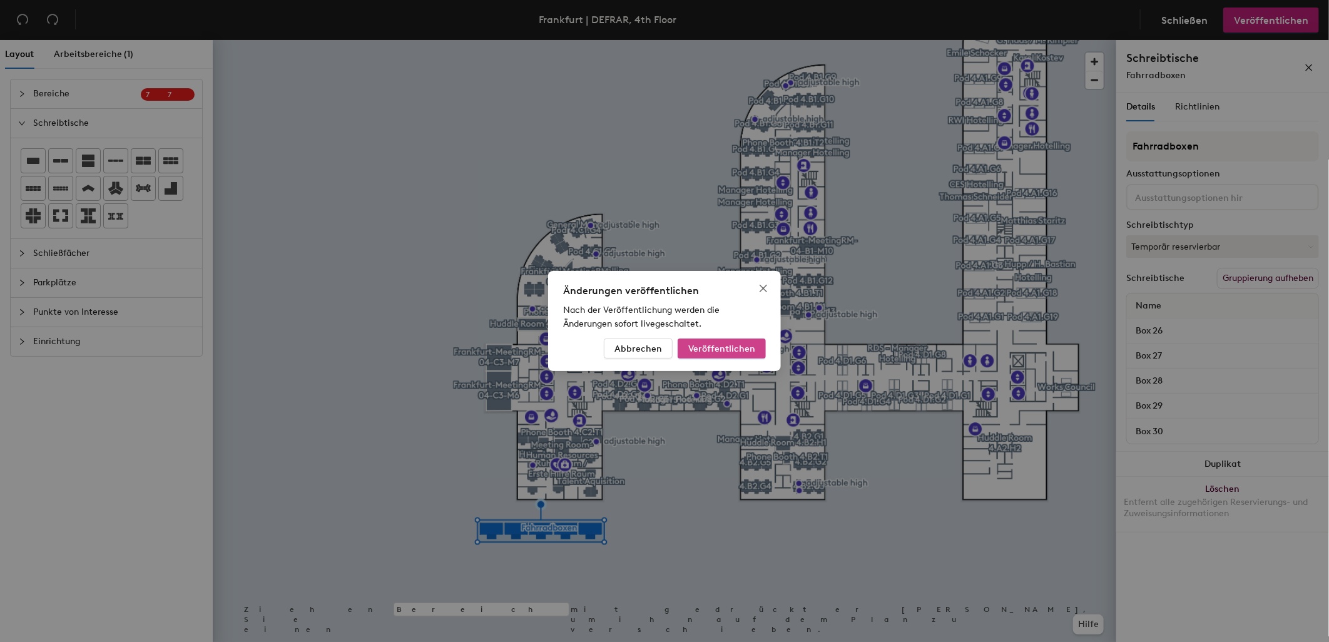
click at [735, 346] on span "Veröffentlichen" at bounding box center [721, 349] width 67 height 11
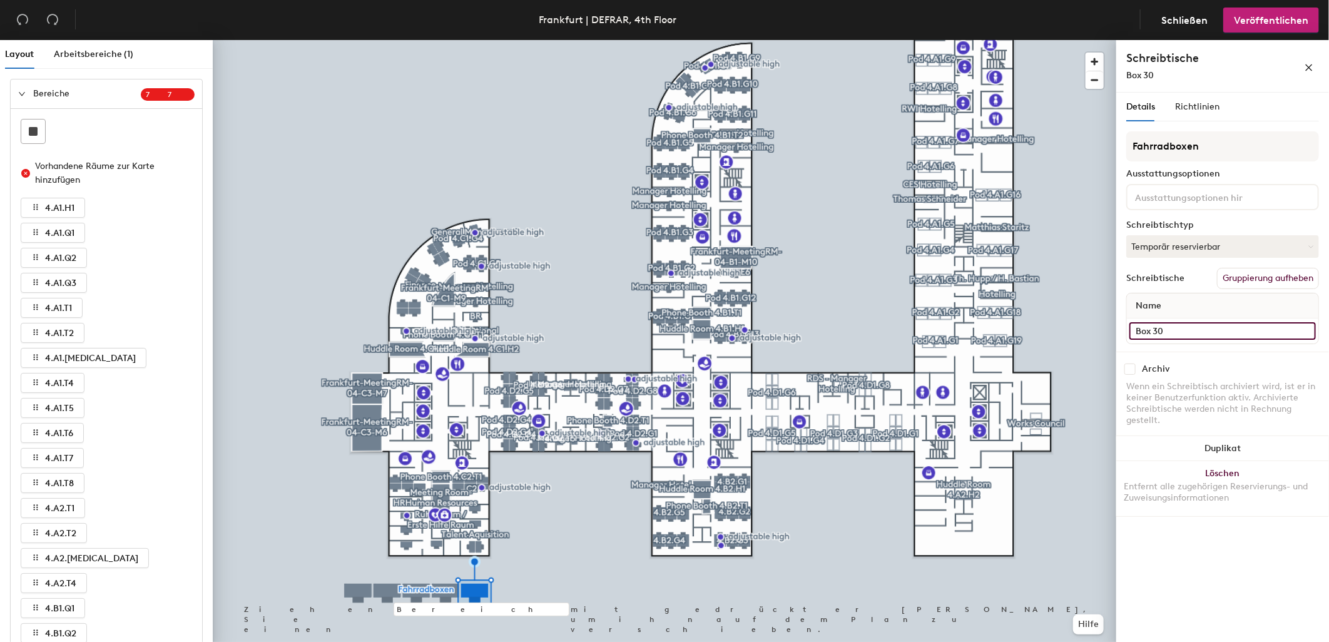
click at [1175, 327] on input "Box 30" at bounding box center [1223, 331] width 187 height 18
click at [1172, 329] on input "Box 30" at bounding box center [1223, 331] width 187 height 18
click at [1162, 327] on input "Box 30" at bounding box center [1223, 331] width 187 height 18
type input "Box 26"
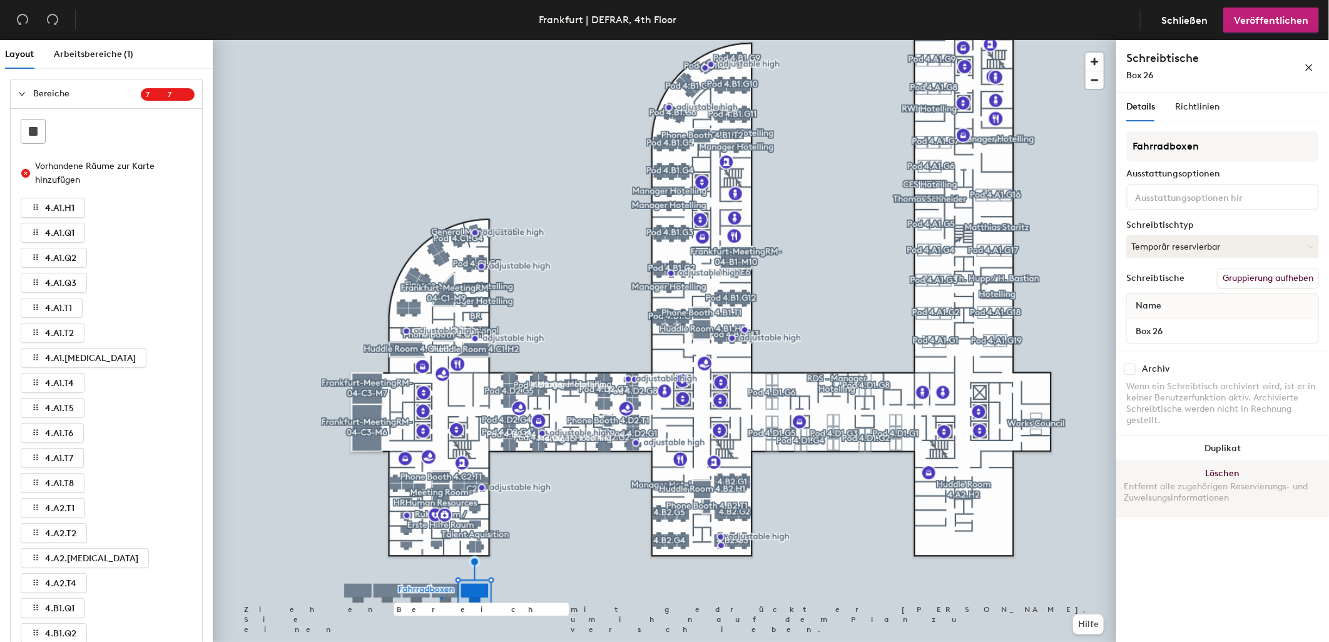
click at [441, 40] on div at bounding box center [665, 40] width 904 height 0
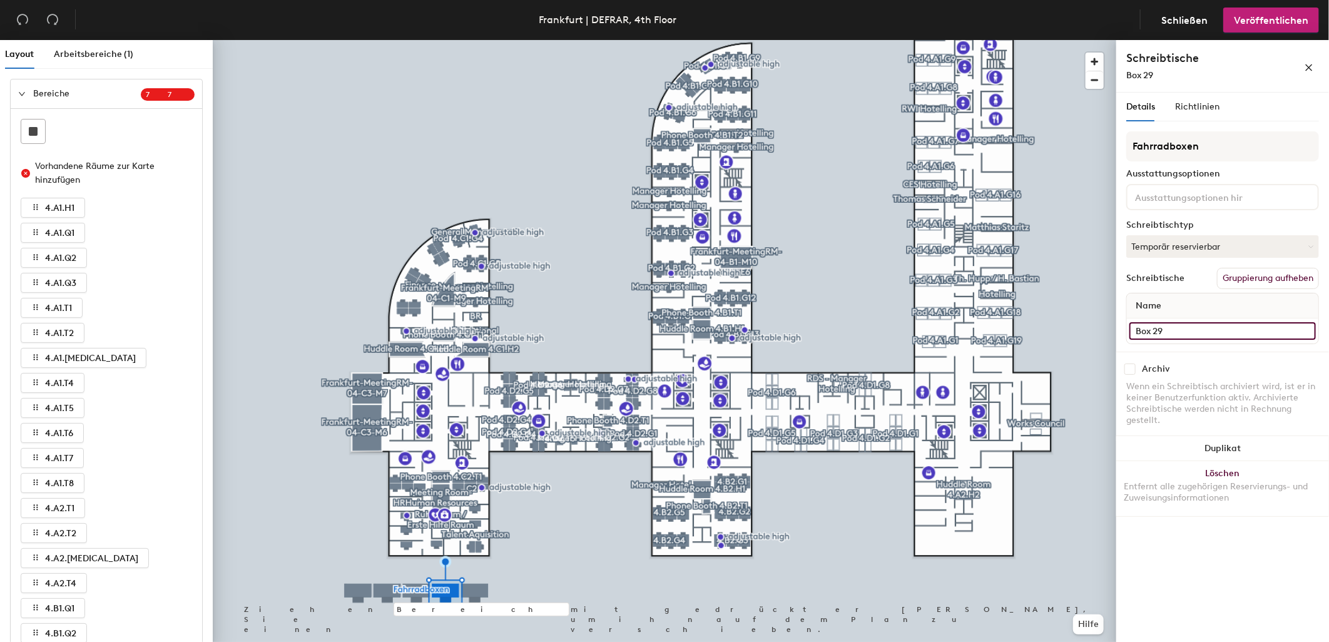
click at [1178, 332] on input "Box 29" at bounding box center [1223, 331] width 187 height 18
type input "Box 27"
click at [1187, 334] on input "Box 27" at bounding box center [1223, 331] width 187 height 18
type input "Box 29"
click at [1185, 322] on input "Box 26" at bounding box center [1223, 331] width 187 height 18
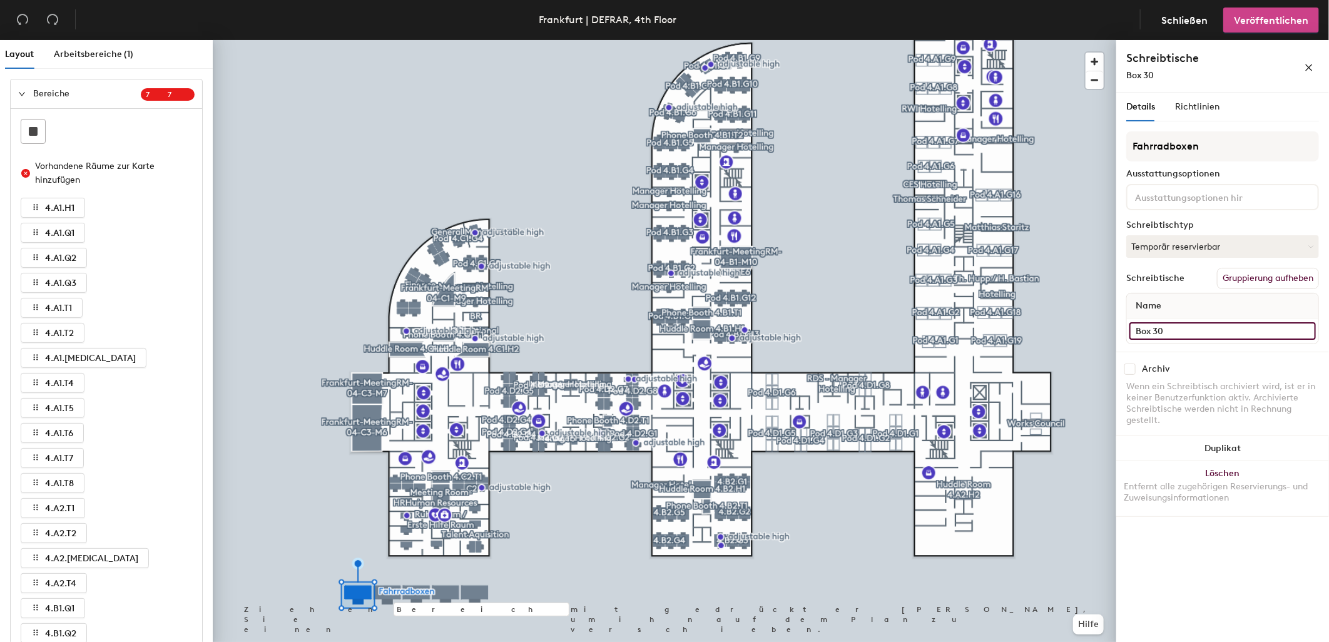
type input "Box 30"
click at [1272, 26] on span "Veröffentlichen" at bounding box center [1271, 20] width 74 height 12
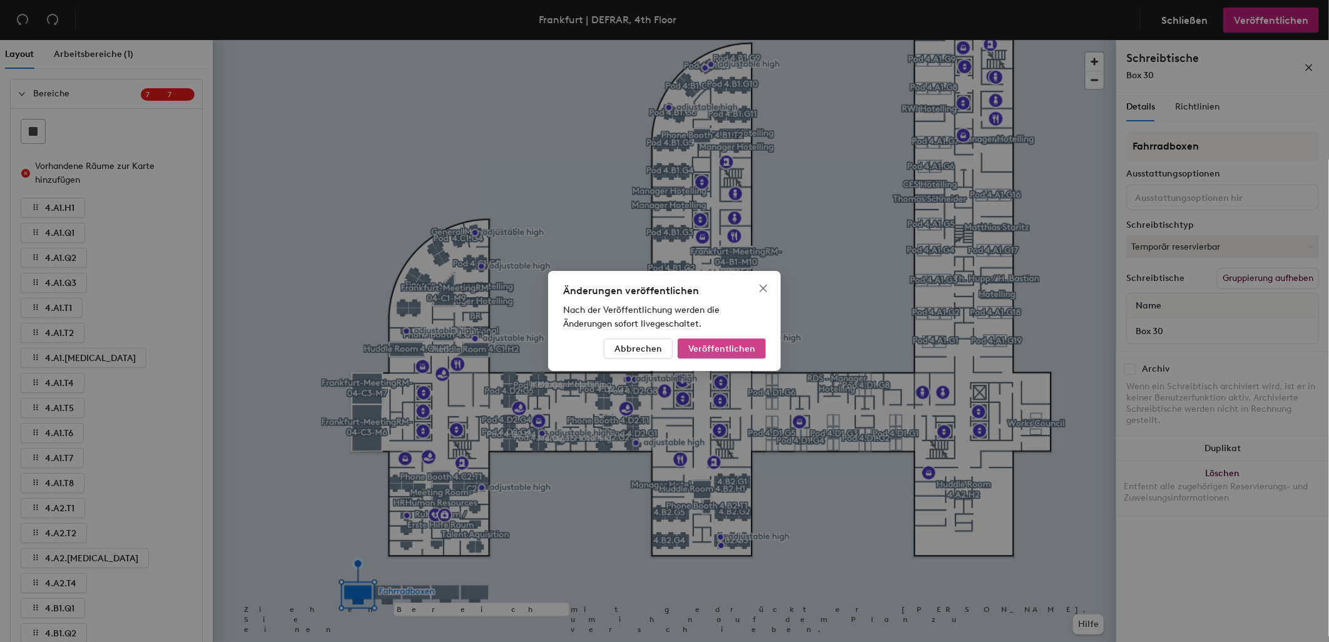
click at [721, 351] on span "Veröffentlichen" at bounding box center [721, 349] width 67 height 11
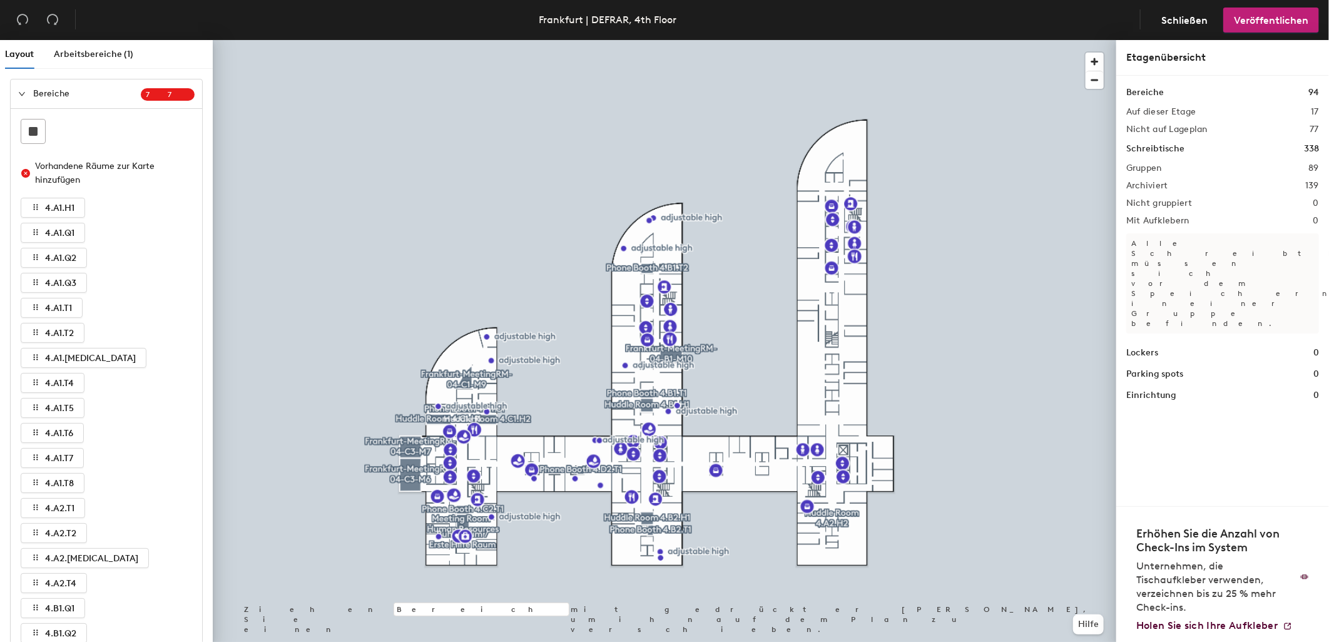
click at [24, 89] on div at bounding box center [25, 94] width 15 height 14
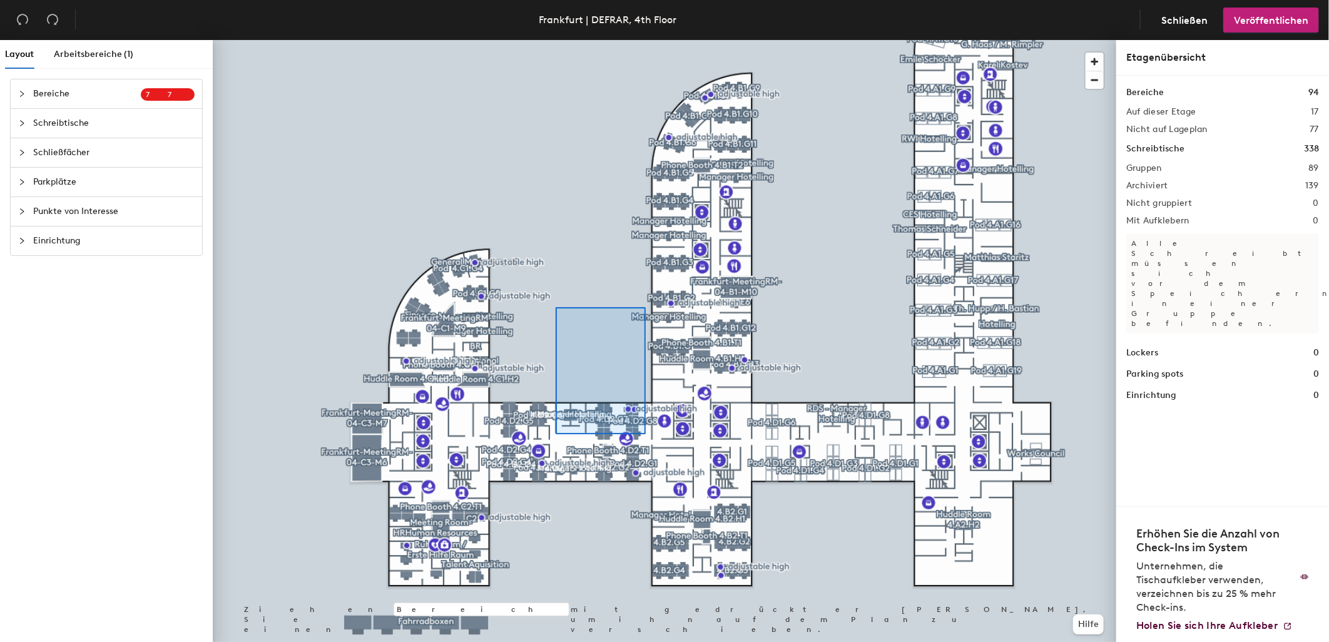
click at [643, 40] on div at bounding box center [665, 40] width 904 height 0
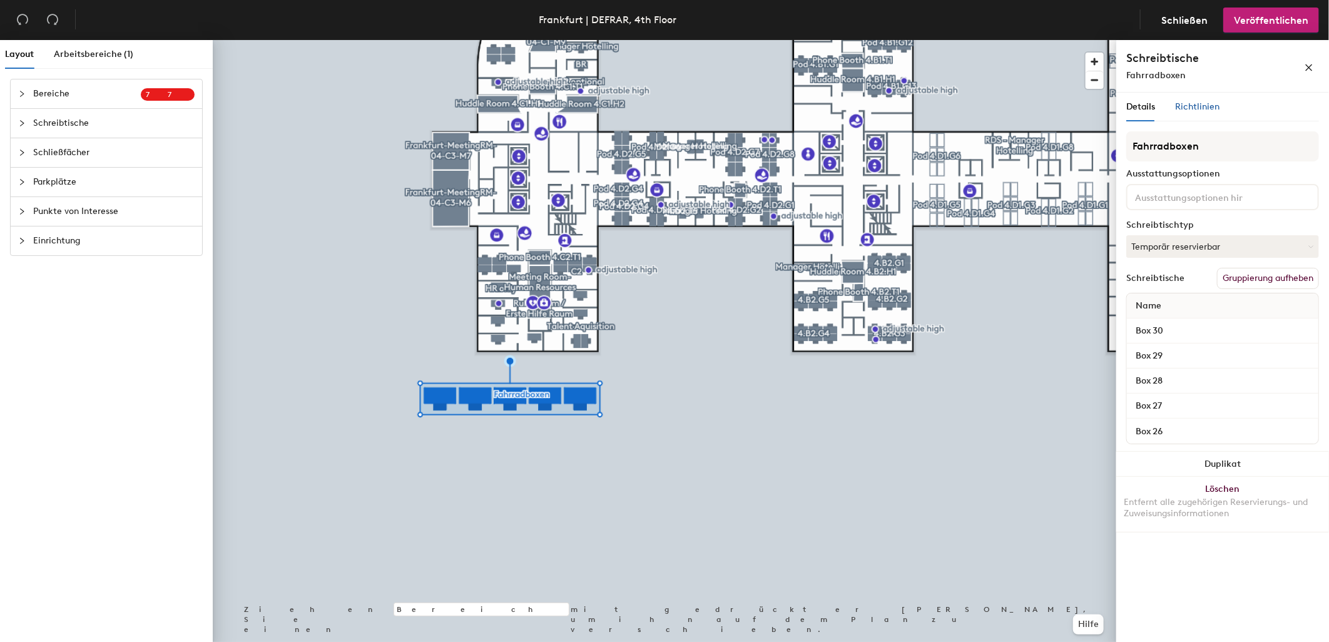
click at [1206, 113] on div "Richtlinien" at bounding box center [1197, 107] width 44 height 14
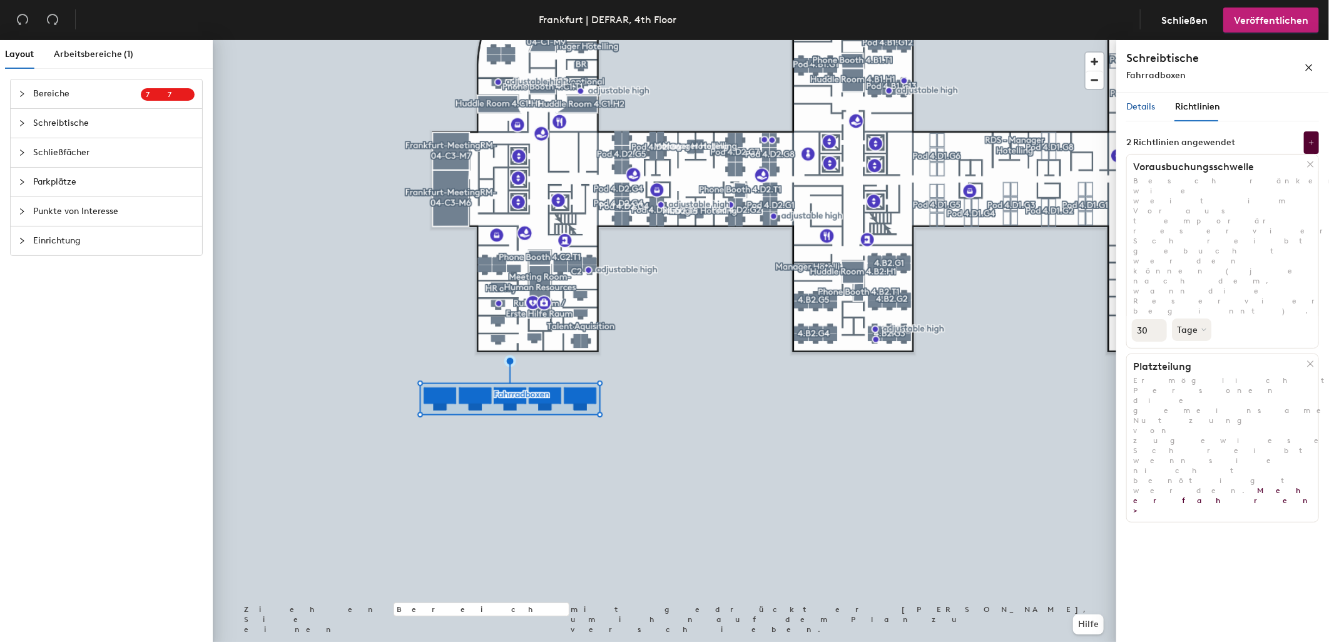
click at [1142, 101] on span "Details" at bounding box center [1141, 106] width 29 height 11
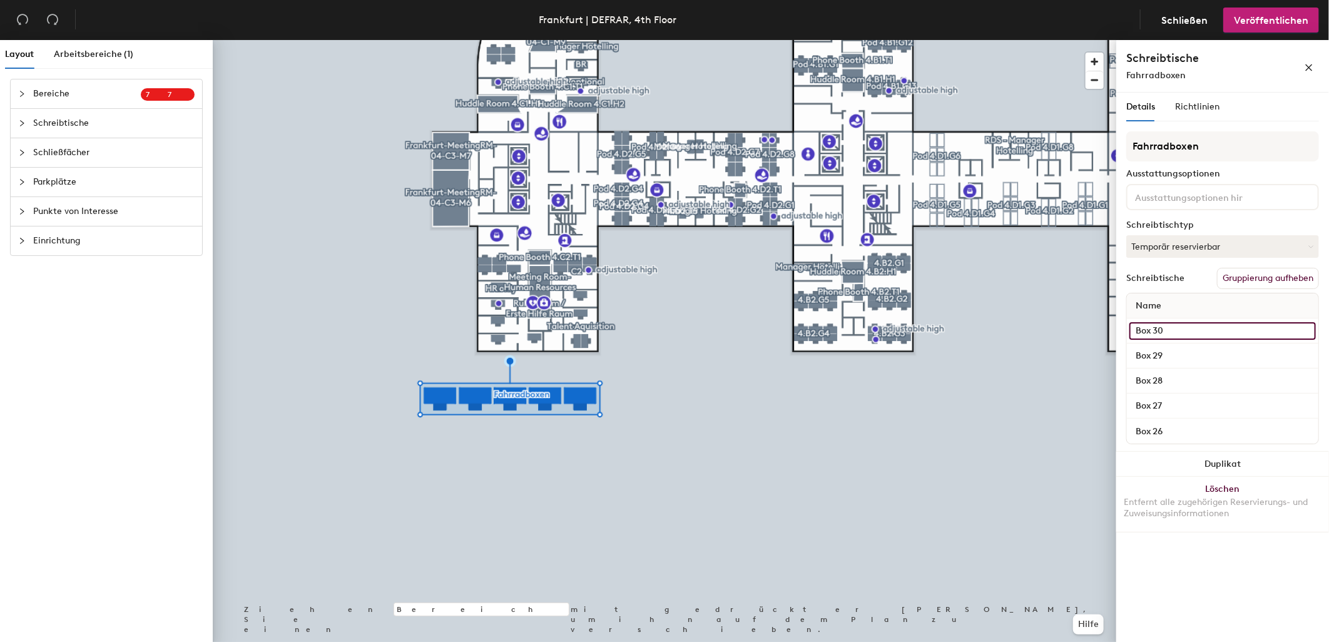
click at [1159, 329] on input "Box 30" at bounding box center [1223, 331] width 187 height 18
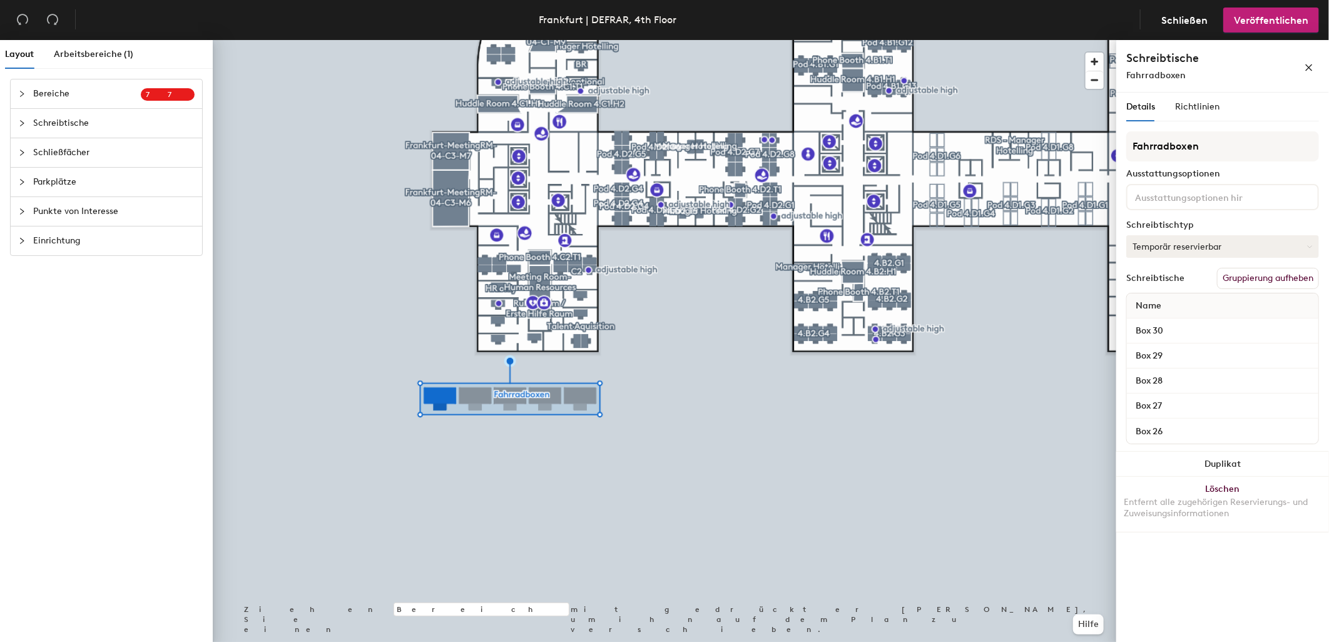
click at [1168, 243] on button "Temporär reservierbar" at bounding box center [1223, 246] width 193 height 23
click at [1169, 243] on button "Temporär reservierbar" at bounding box center [1223, 246] width 193 height 23
click at [1190, 104] on span "Richtlinien" at bounding box center [1197, 106] width 44 height 11
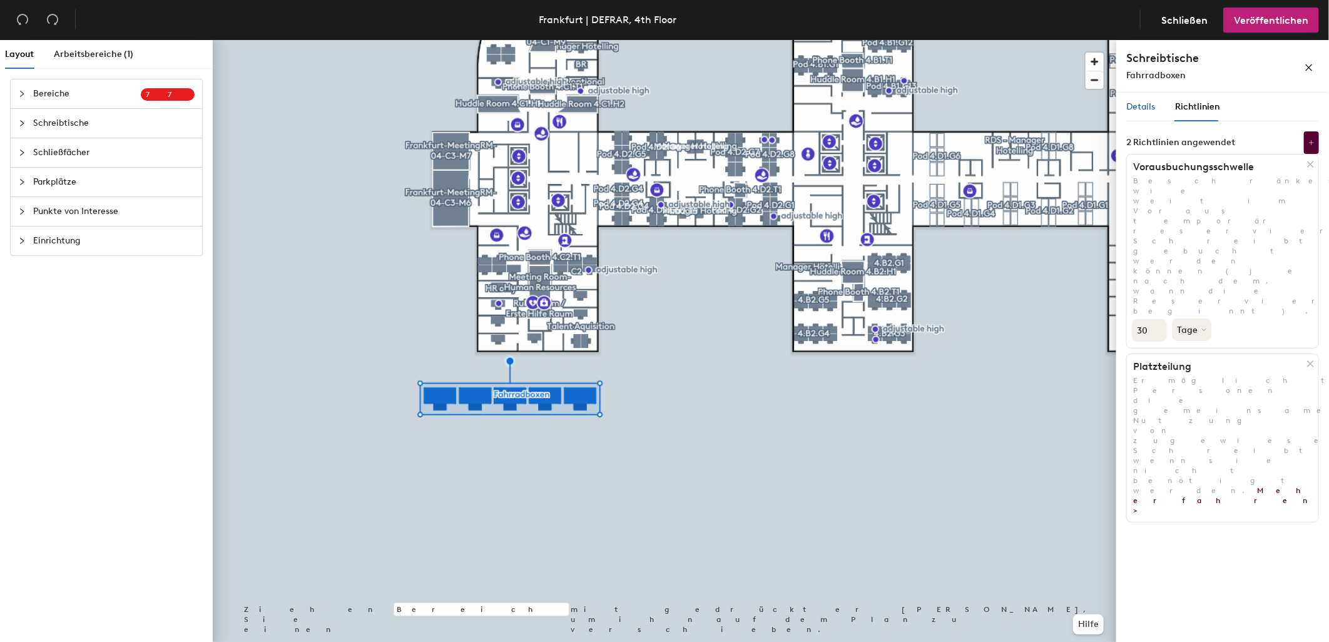
click at [1135, 104] on span "Details" at bounding box center [1141, 106] width 29 height 11
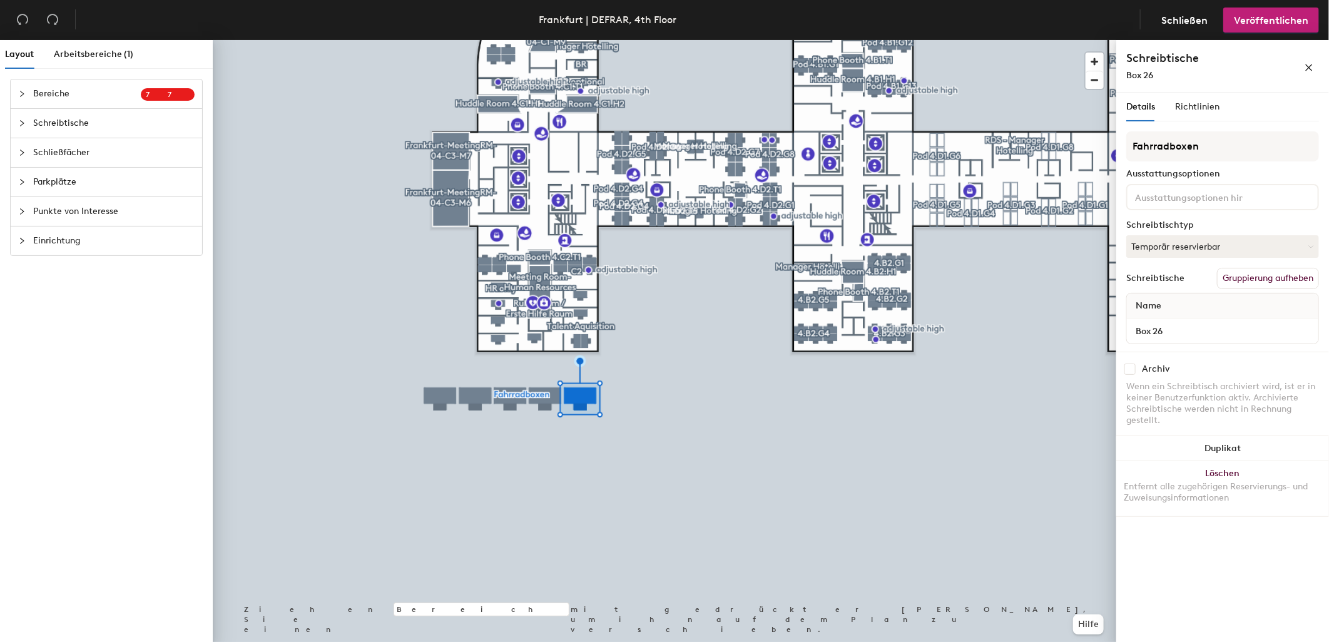
click at [1128, 367] on input "checkbox" at bounding box center [1130, 369] width 11 height 11
checkbox input "true"
click at [545, 40] on div at bounding box center [665, 40] width 904 height 0
click at [1130, 366] on input "checkbox" at bounding box center [1130, 369] width 11 height 11
checkbox input "true"
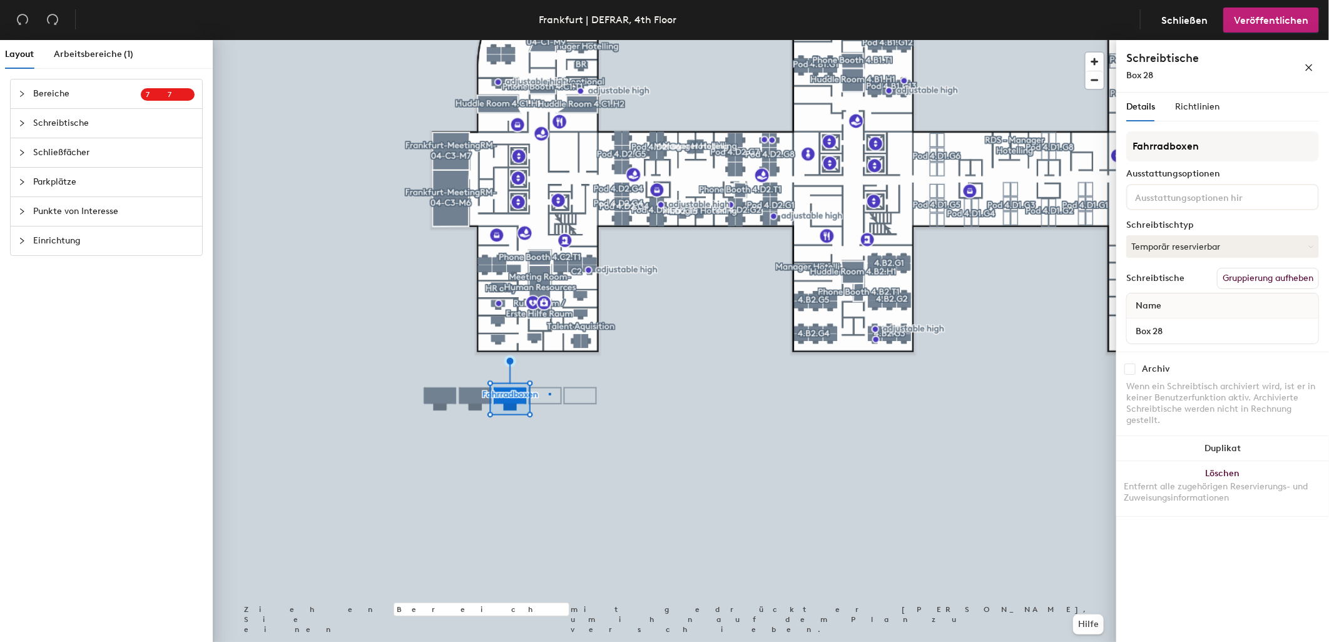
click at [549, 40] on div at bounding box center [665, 40] width 904 height 0
click at [1130, 366] on input "checkbox" at bounding box center [1130, 369] width 11 height 11
checkbox input "false"
click at [1130, 366] on input "checkbox" at bounding box center [1130, 369] width 11 height 11
checkbox input "false"
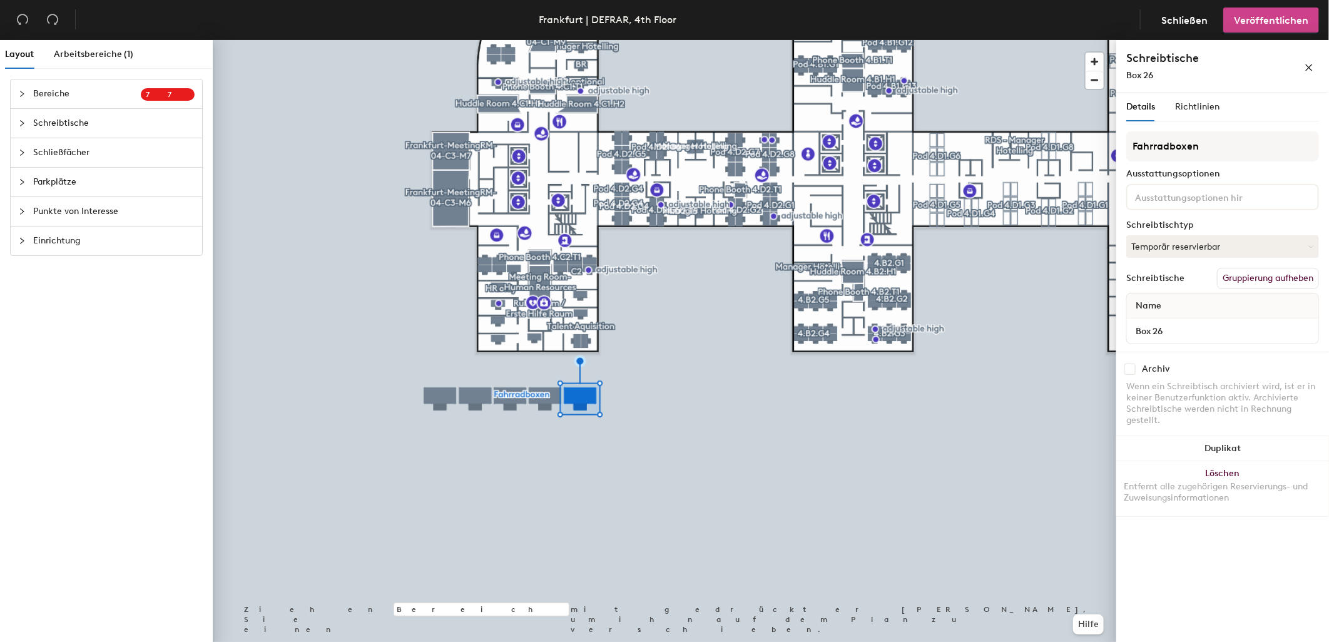
click at [1281, 26] on span "Veröffentlichen" at bounding box center [1271, 20] width 74 height 12
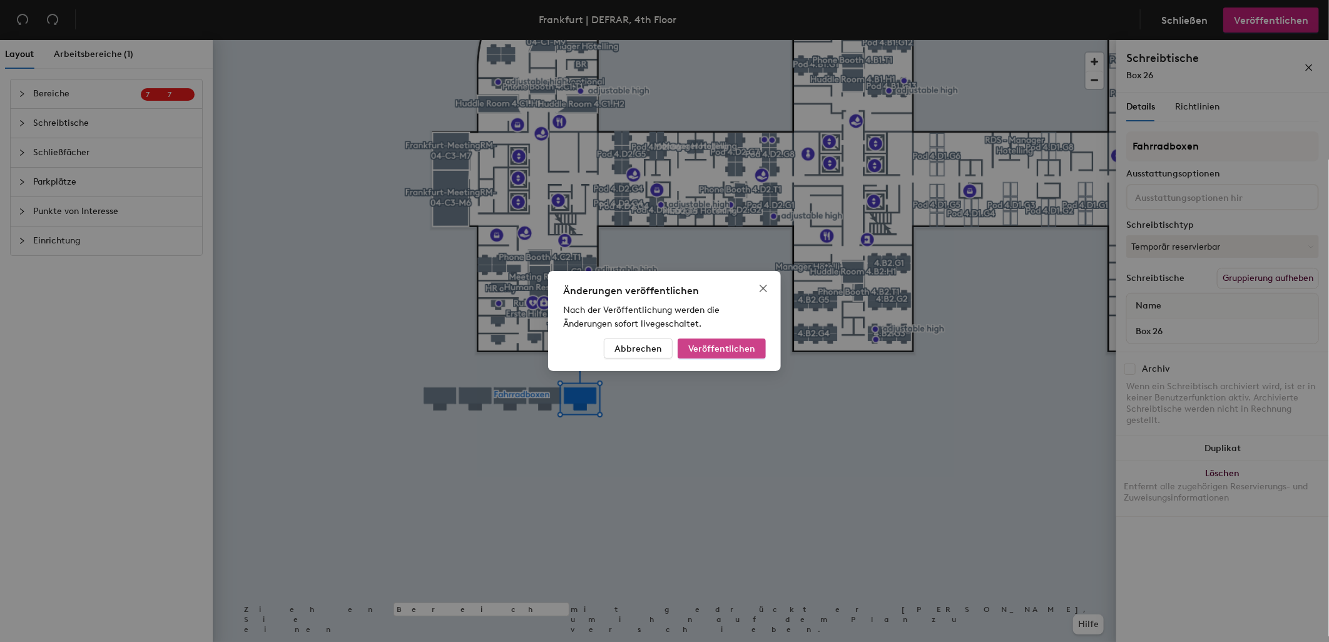
click at [756, 345] on button "Veröffentlichen" at bounding box center [722, 349] width 88 height 20
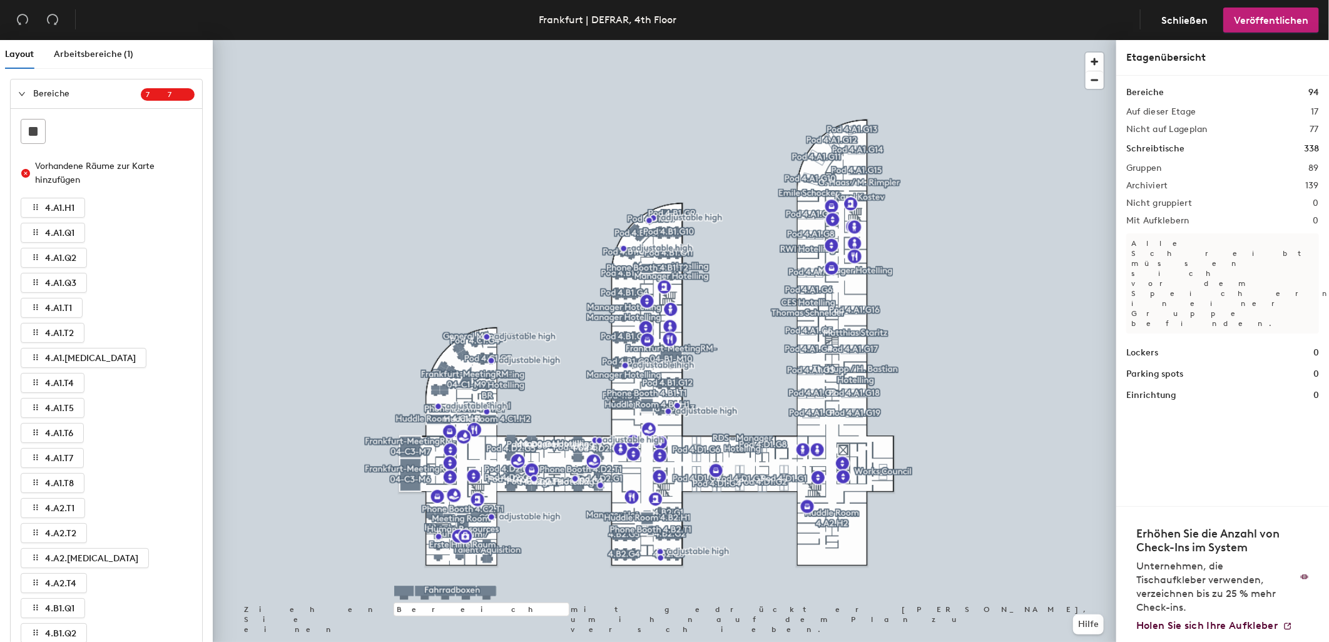
click at [486, 40] on div at bounding box center [665, 40] width 904 height 0
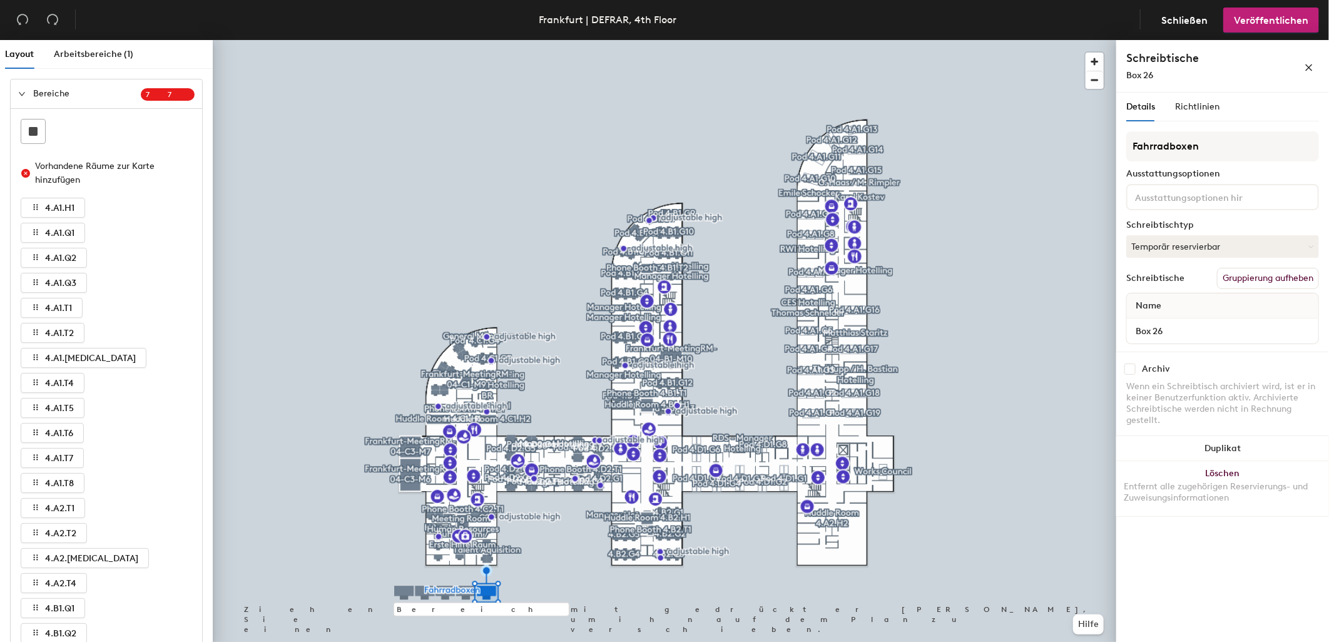
click at [1135, 368] on input "checkbox" at bounding box center [1130, 369] width 11 height 11
checkbox input "true"
click at [468, 40] on div at bounding box center [665, 40] width 904 height 0
click at [1133, 369] on input "checkbox" at bounding box center [1130, 369] width 11 height 11
checkbox input "true"
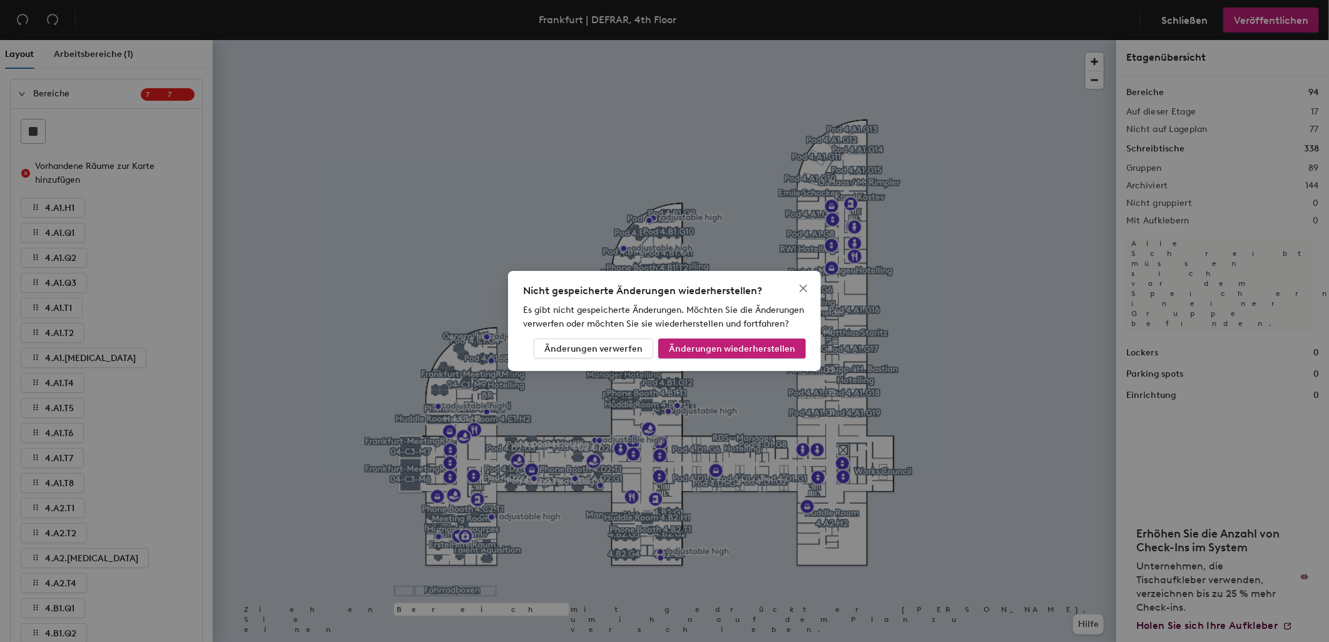
click at [15, 93] on div "Nicht gespeicherte Änderungen wiederherstellen? Es gibt nicht gespeicherte Ände…" at bounding box center [664, 321] width 1329 height 642
click at [681, 344] on span "Änderungen wiederherstellen" at bounding box center [732, 349] width 126 height 11
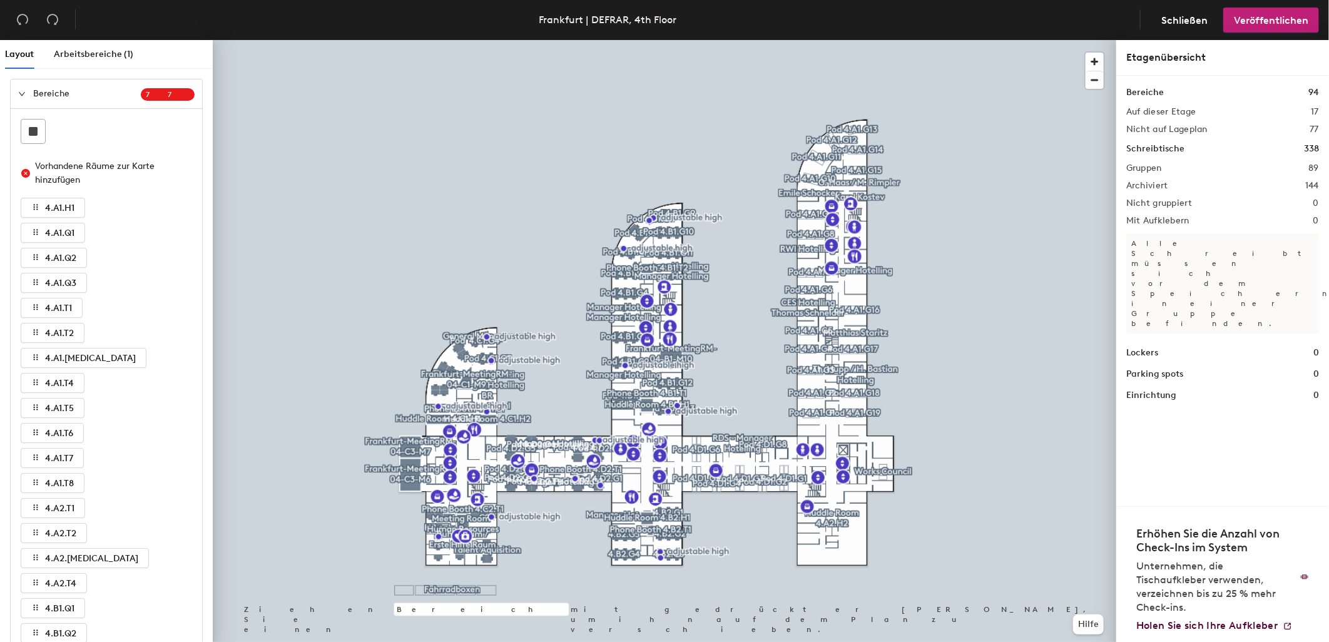
click at [23, 96] on icon "expanded" at bounding box center [22, 94] width 8 height 8
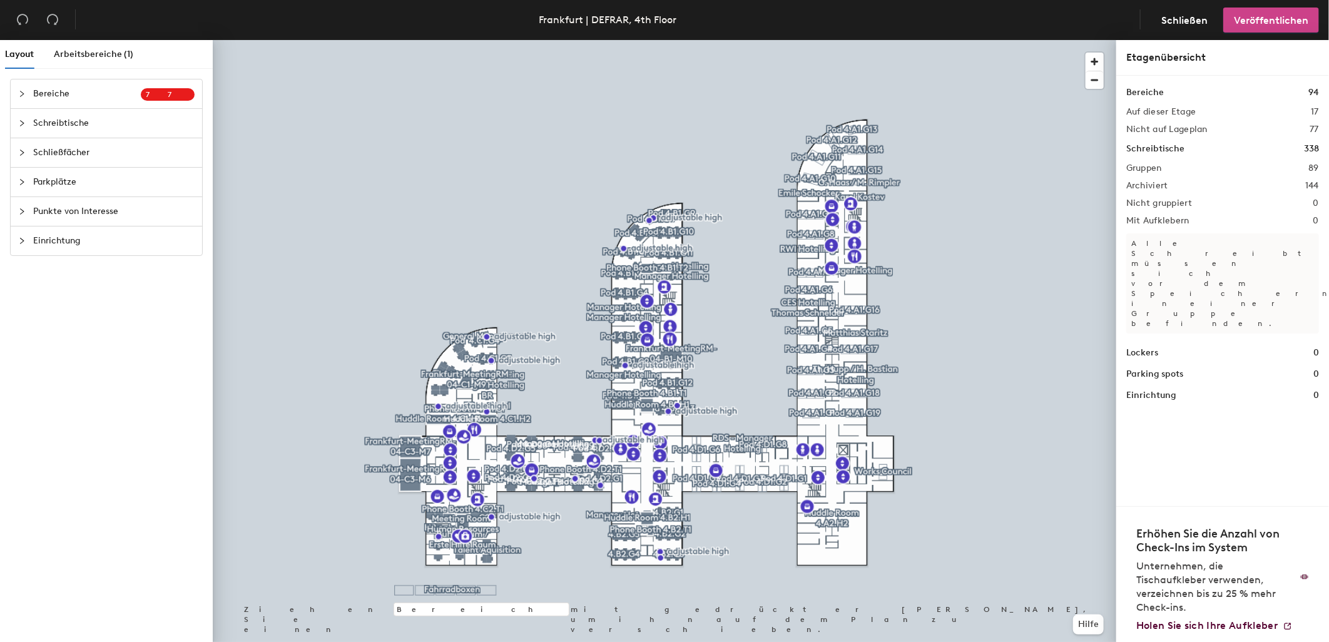
click at [1262, 20] on span "Veröffentlichen" at bounding box center [1271, 20] width 74 height 12
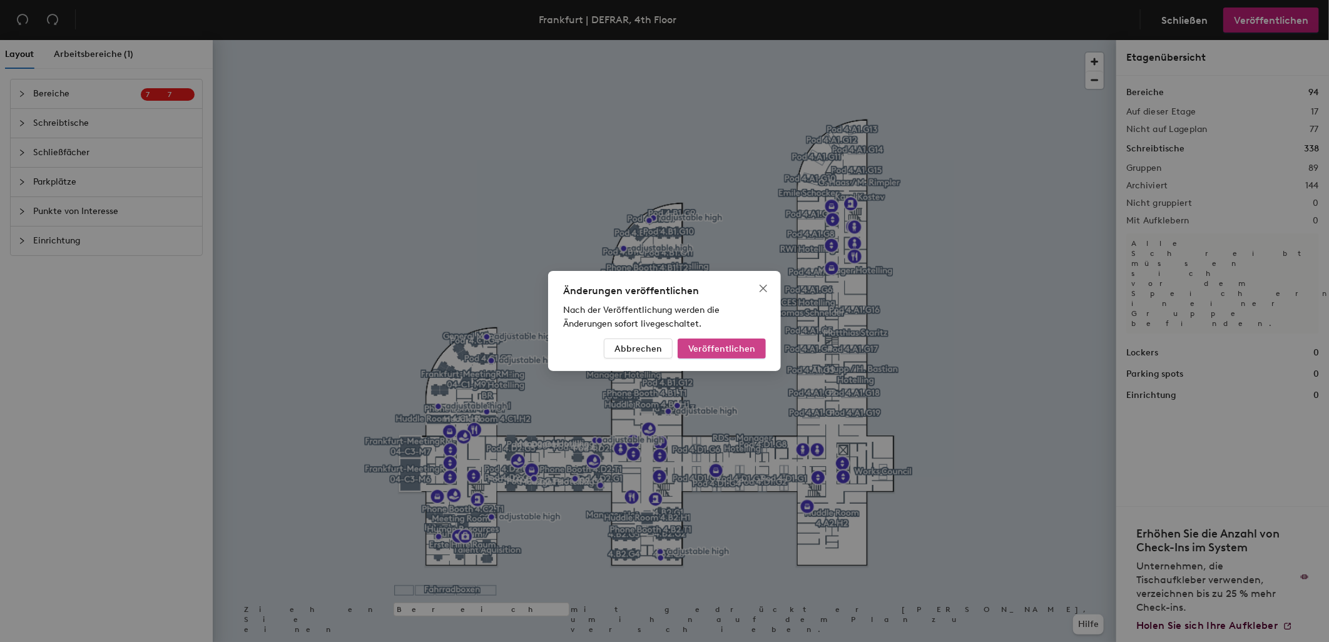
click at [736, 345] on span "Veröffentlichen" at bounding box center [721, 349] width 67 height 11
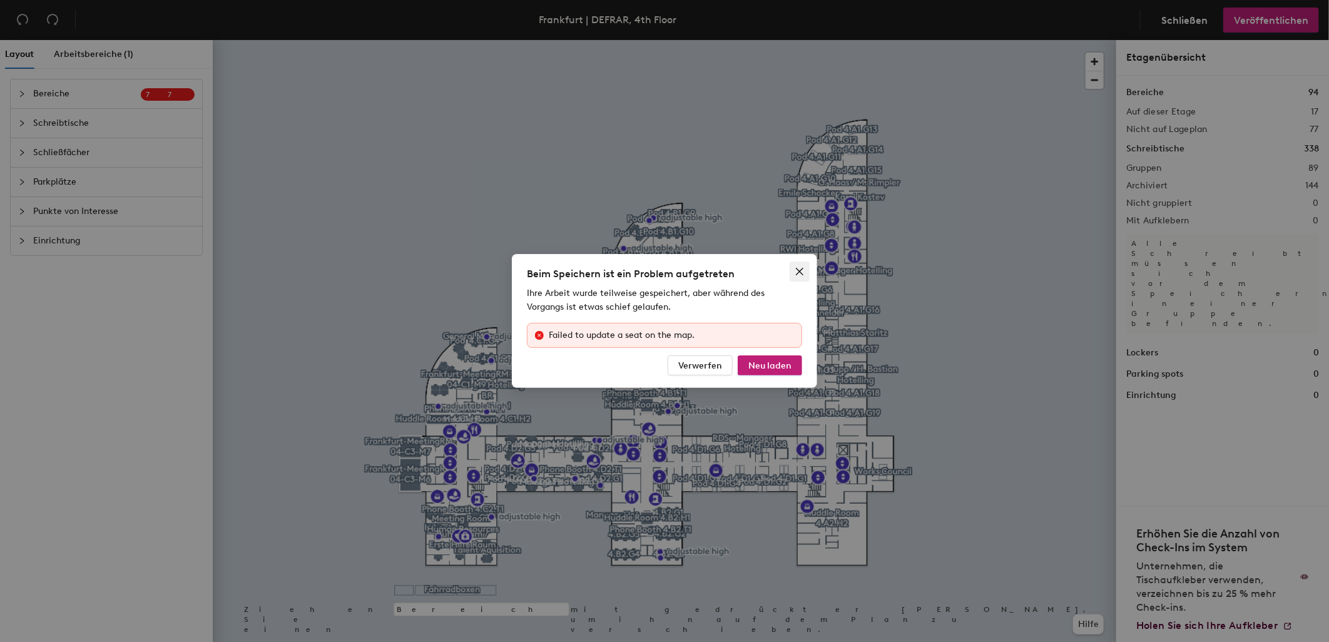
click at [799, 270] on icon "close" at bounding box center [800, 272] width 8 height 8
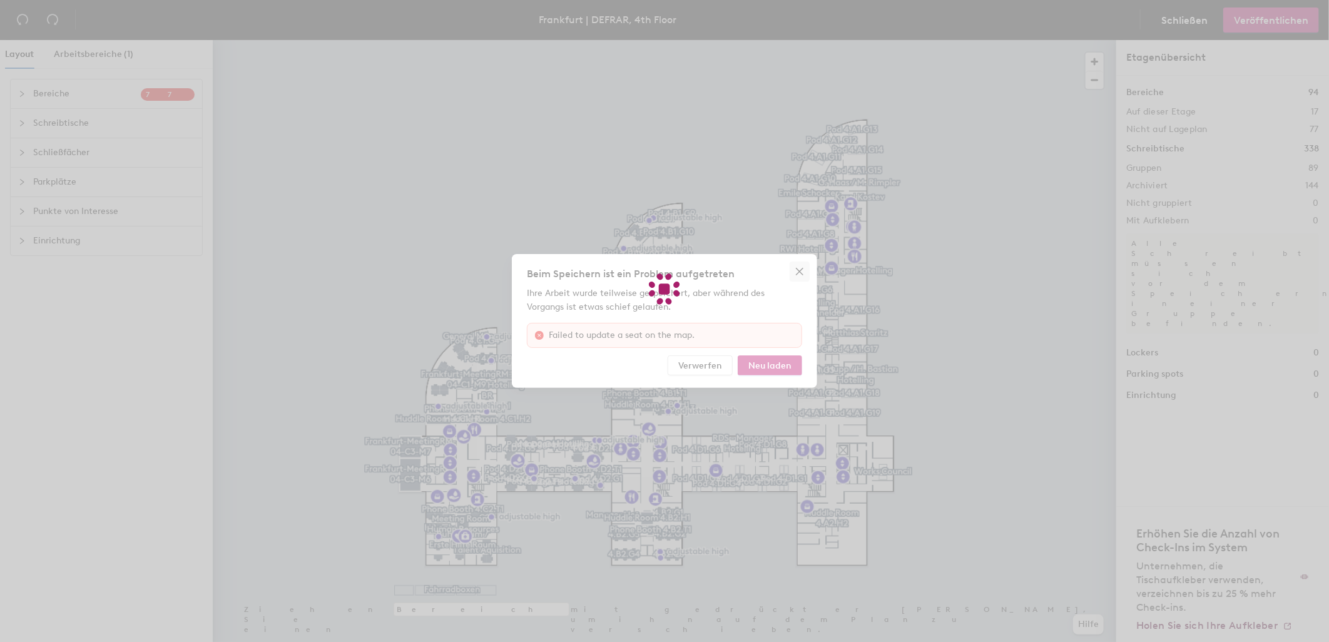
click at [799, 270] on div at bounding box center [664, 321] width 1329 height 642
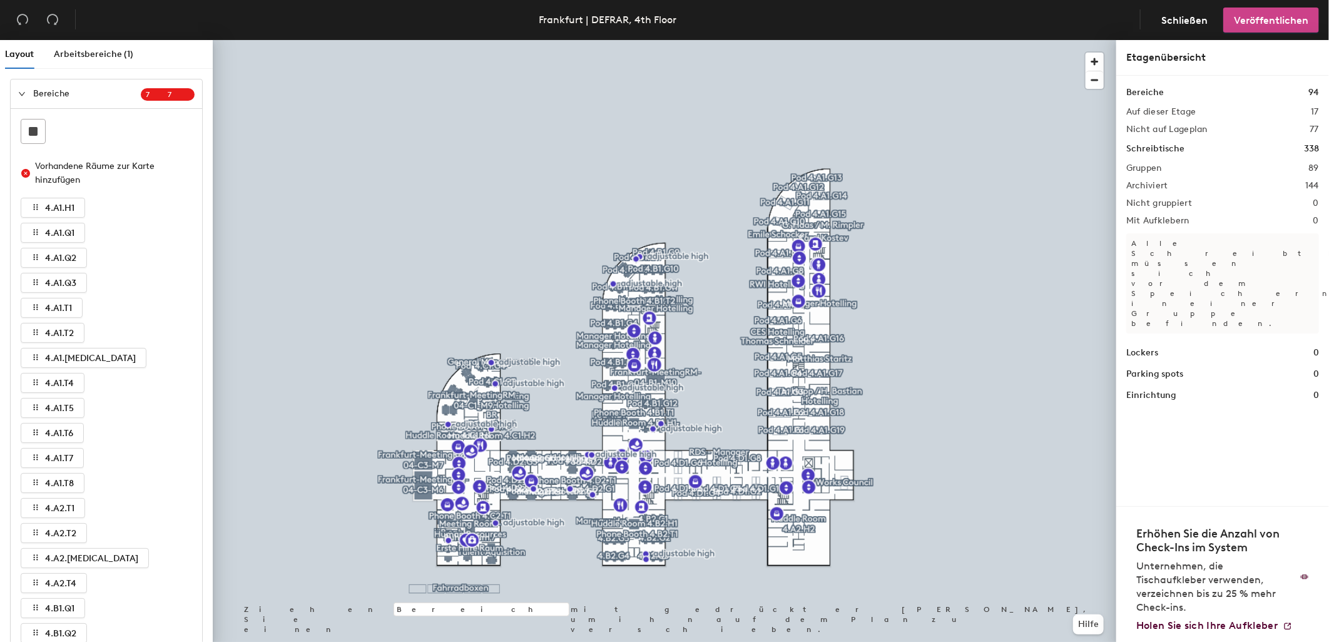
click at [1267, 21] on span "Veröffentlichen" at bounding box center [1271, 20] width 74 height 12
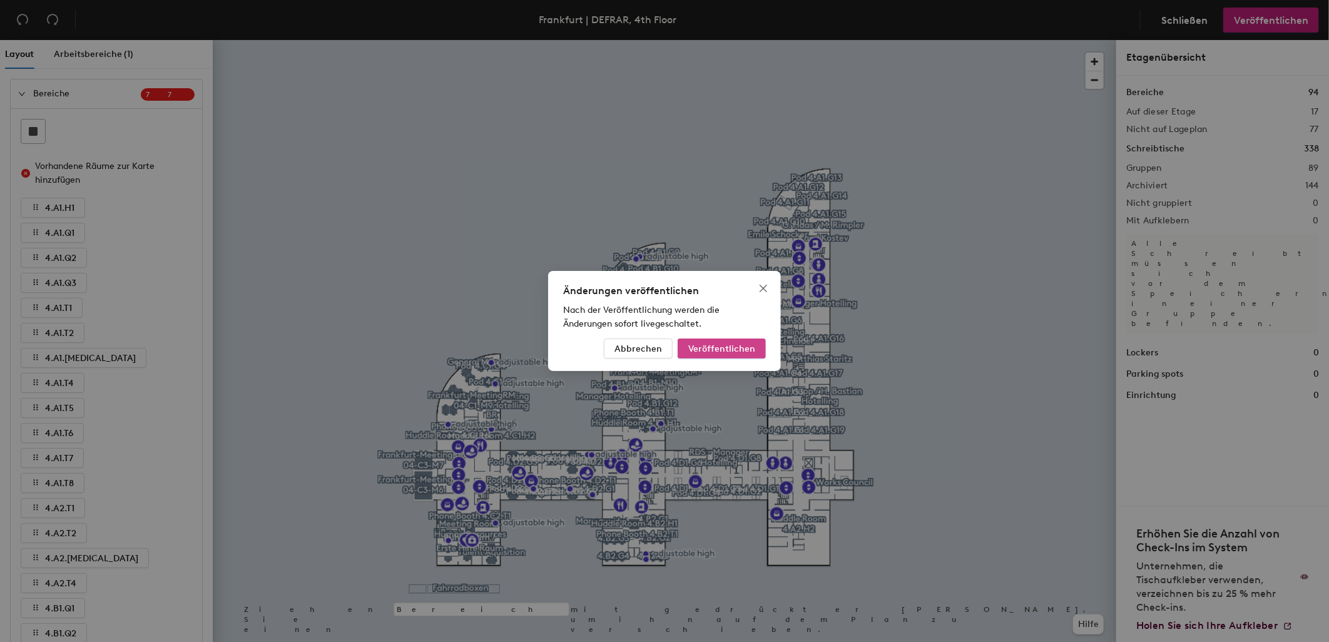
click at [720, 351] on span "Veröffentlichen" at bounding box center [721, 349] width 67 height 11
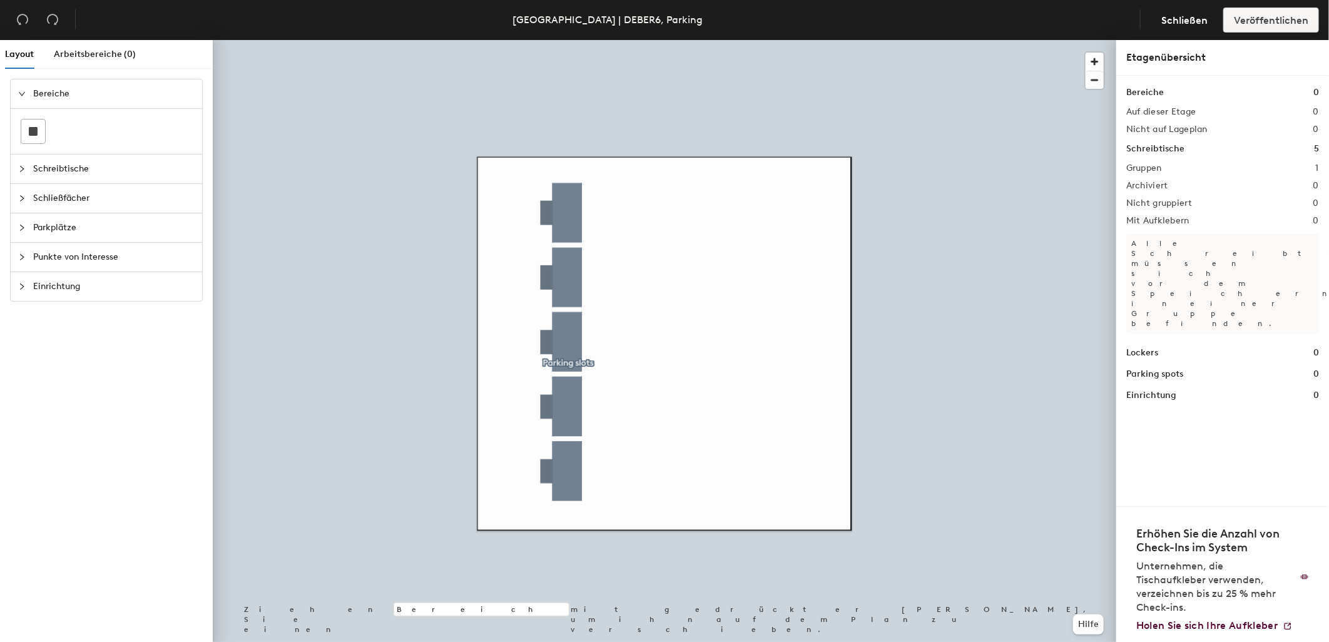
click at [42, 235] on span "Parkplätze" at bounding box center [113, 227] width 161 height 29
click at [731, 287] on div "Layout Arbeitsbereiche (0) Bereiche Schreibtische Schließfächer Parkplätze Punk…" at bounding box center [664, 343] width 1329 height 607
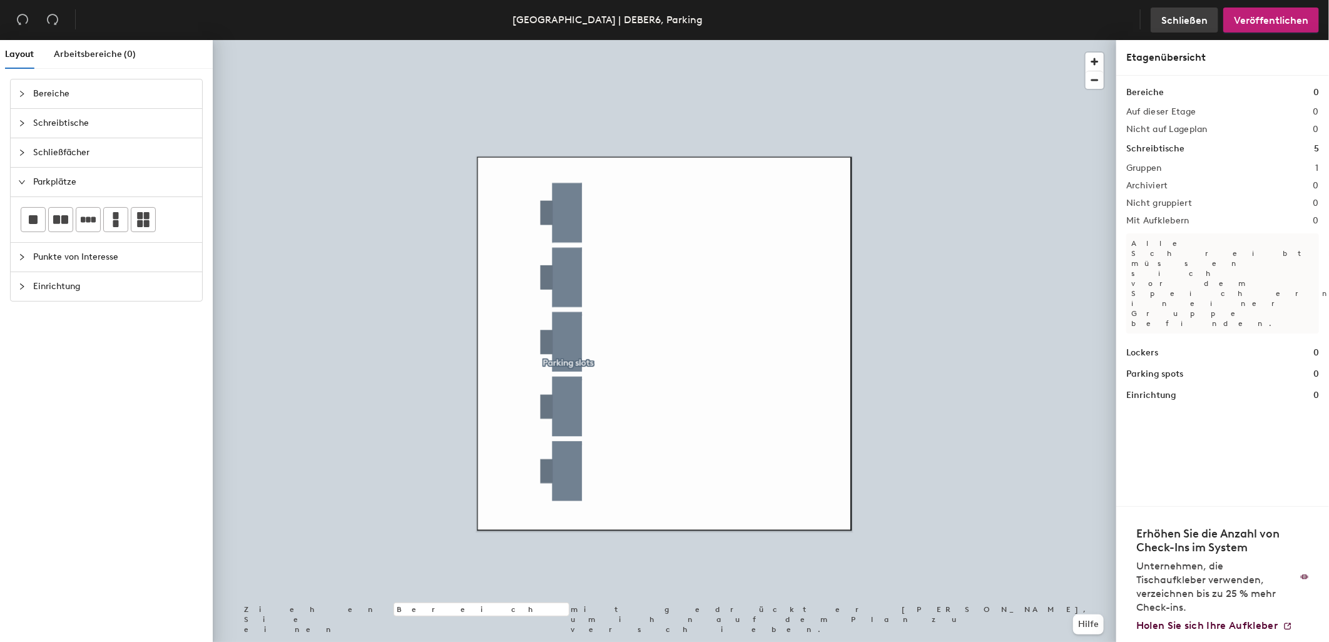
click at [1192, 25] on span "Schließen" at bounding box center [1185, 20] width 46 height 12
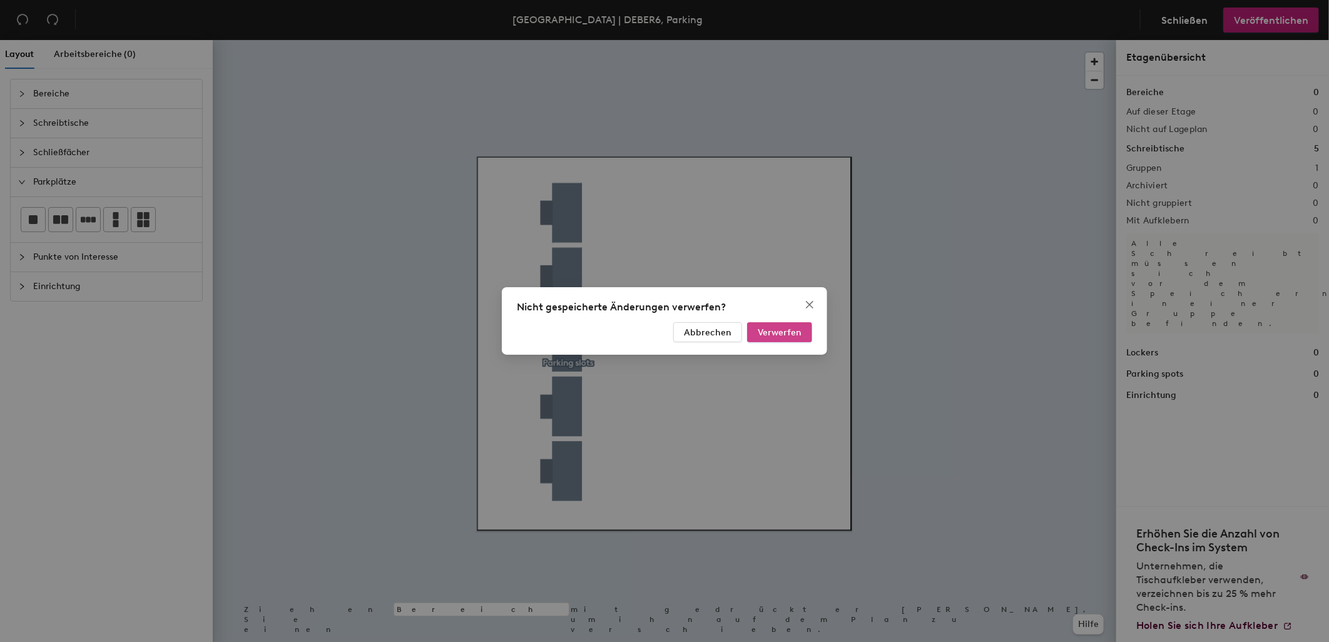
click at [762, 333] on span "Verwerfen" at bounding box center [780, 332] width 44 height 11
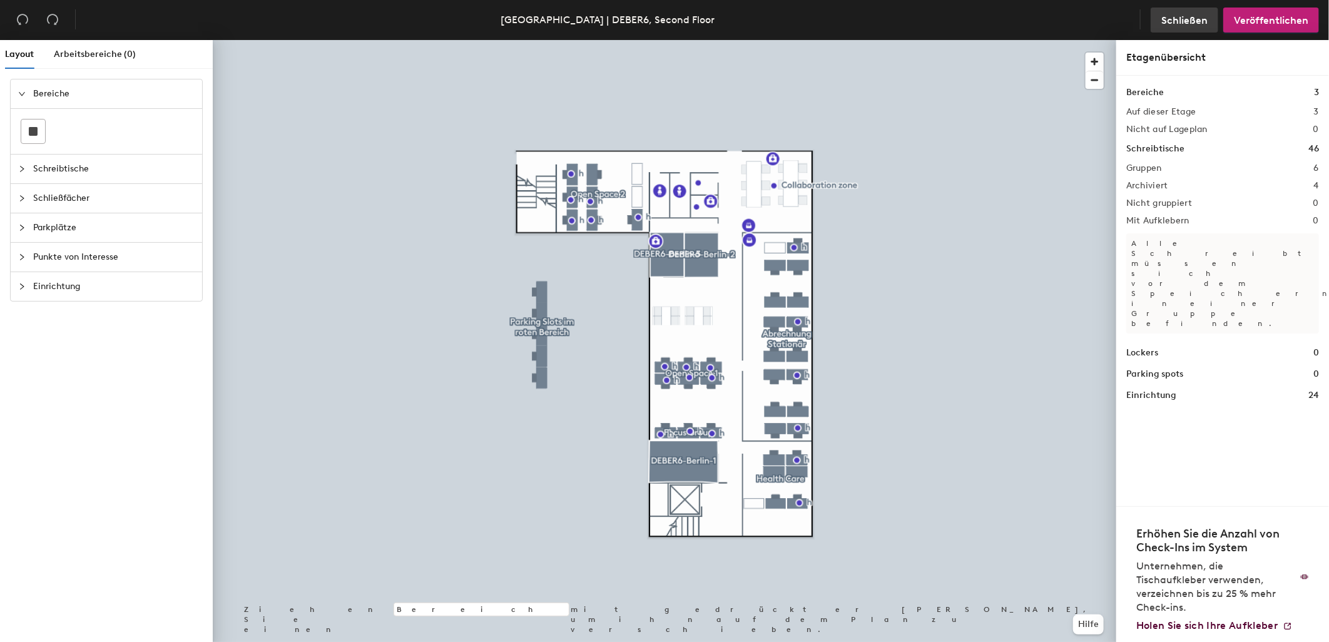
click at [1169, 19] on span "Schließen" at bounding box center [1185, 20] width 46 height 12
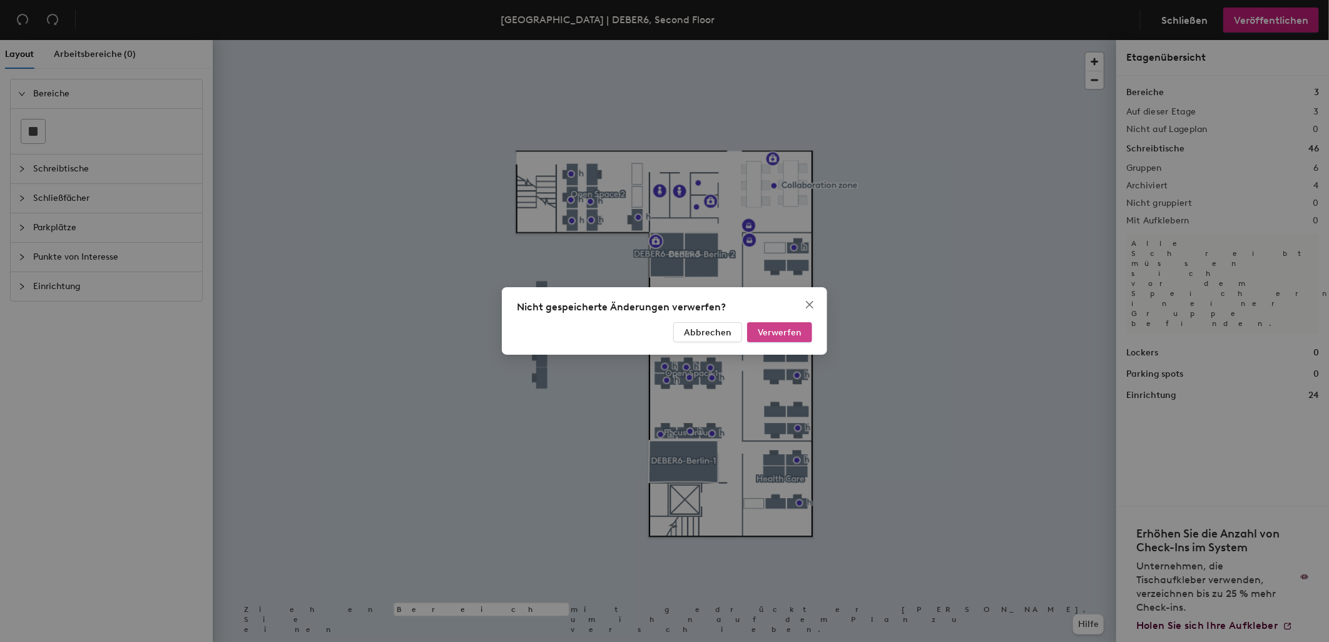
click at [791, 324] on button "Verwerfen" at bounding box center [779, 332] width 65 height 20
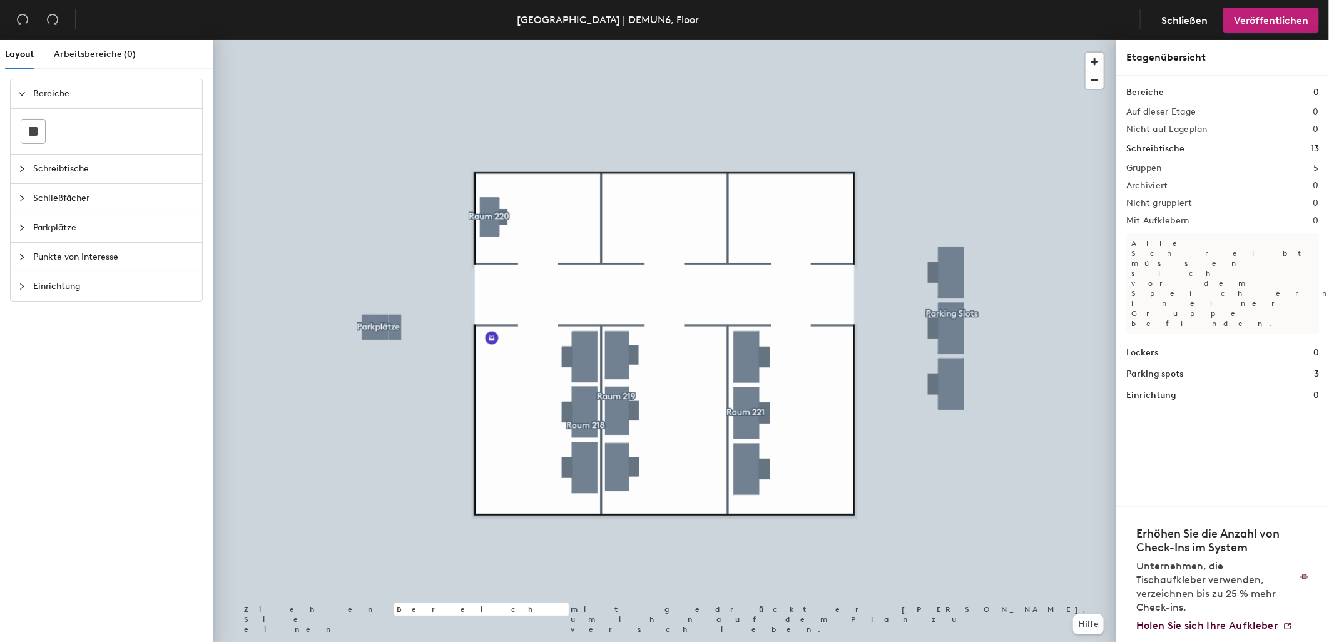
click at [393, 40] on div at bounding box center [665, 40] width 904 height 0
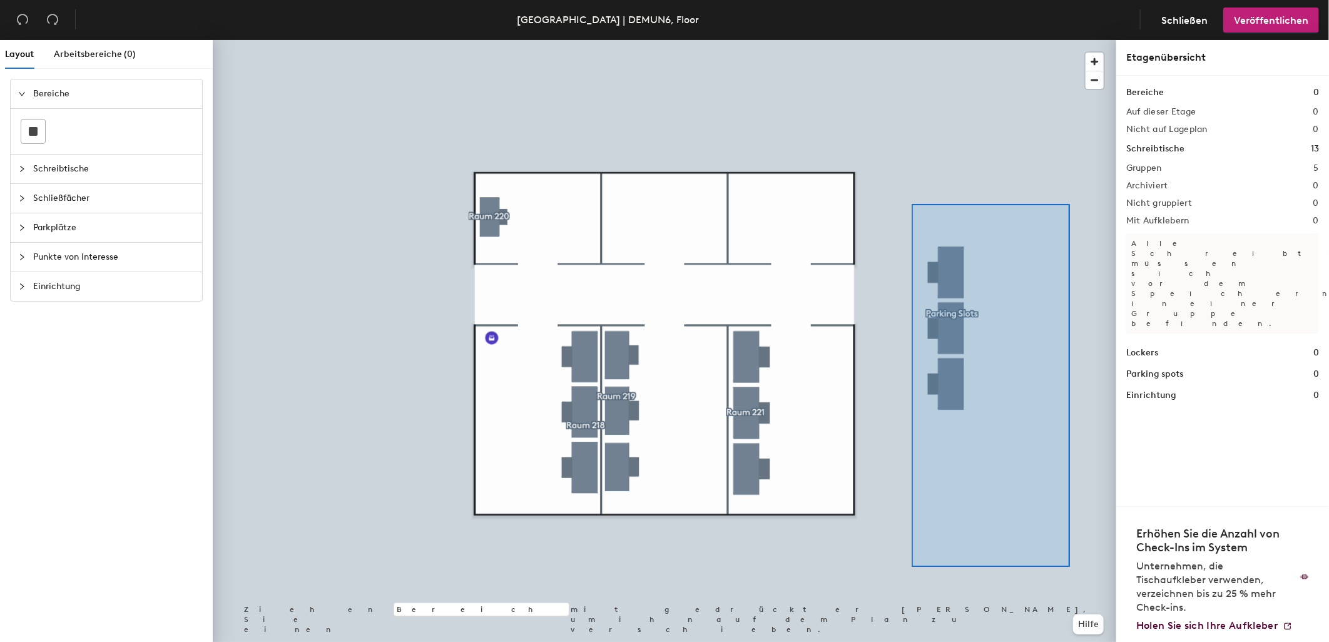
click at [1069, 40] on div at bounding box center [665, 40] width 904 height 0
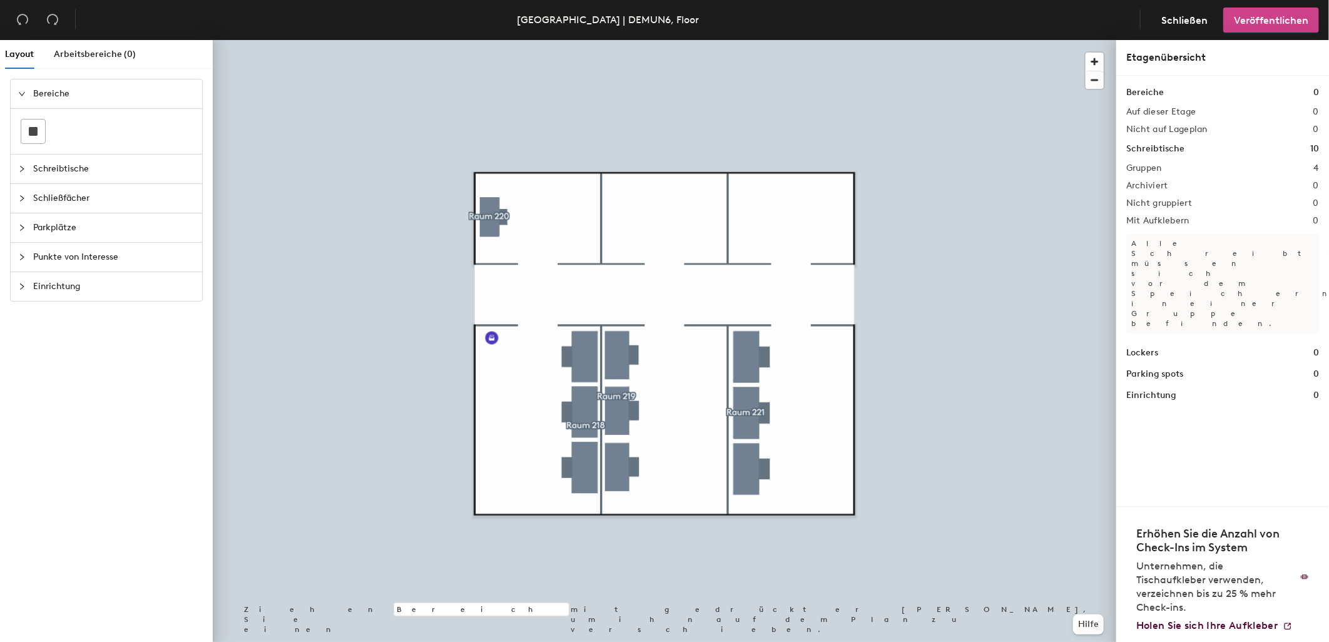
click at [1296, 21] on span "Veröffentlichen" at bounding box center [1271, 20] width 74 height 12
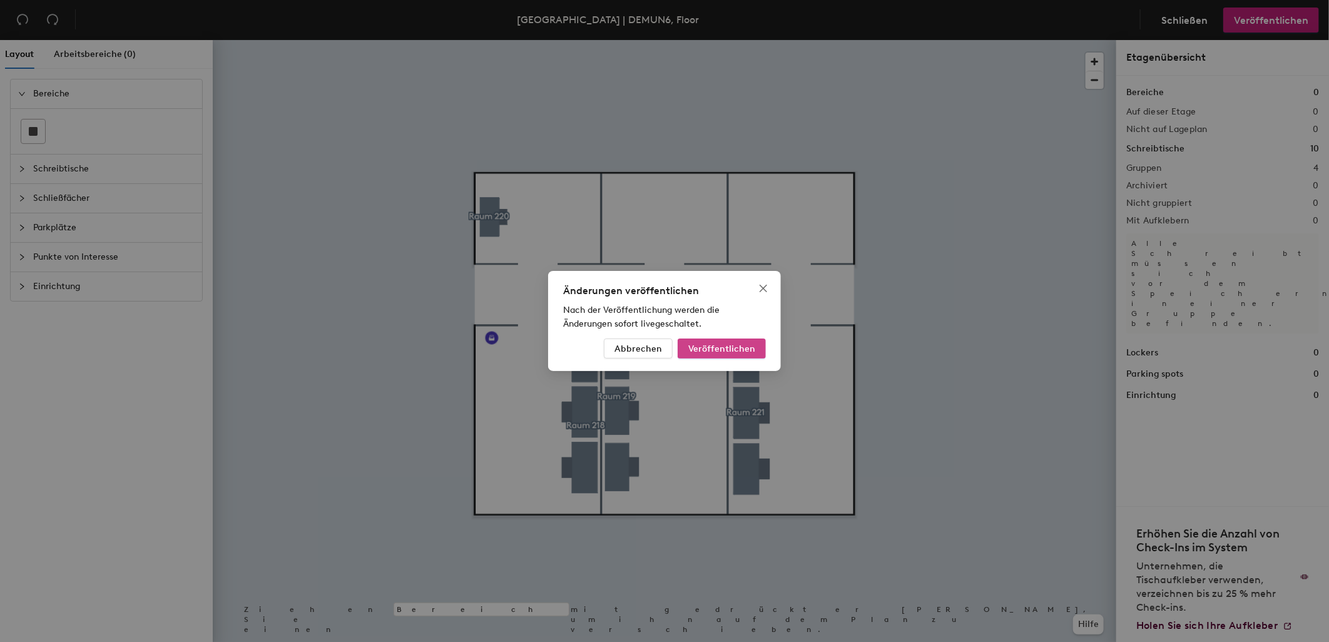
click at [716, 347] on span "Veröffentlichen" at bounding box center [721, 349] width 67 height 11
